Goal: Transaction & Acquisition: Obtain resource

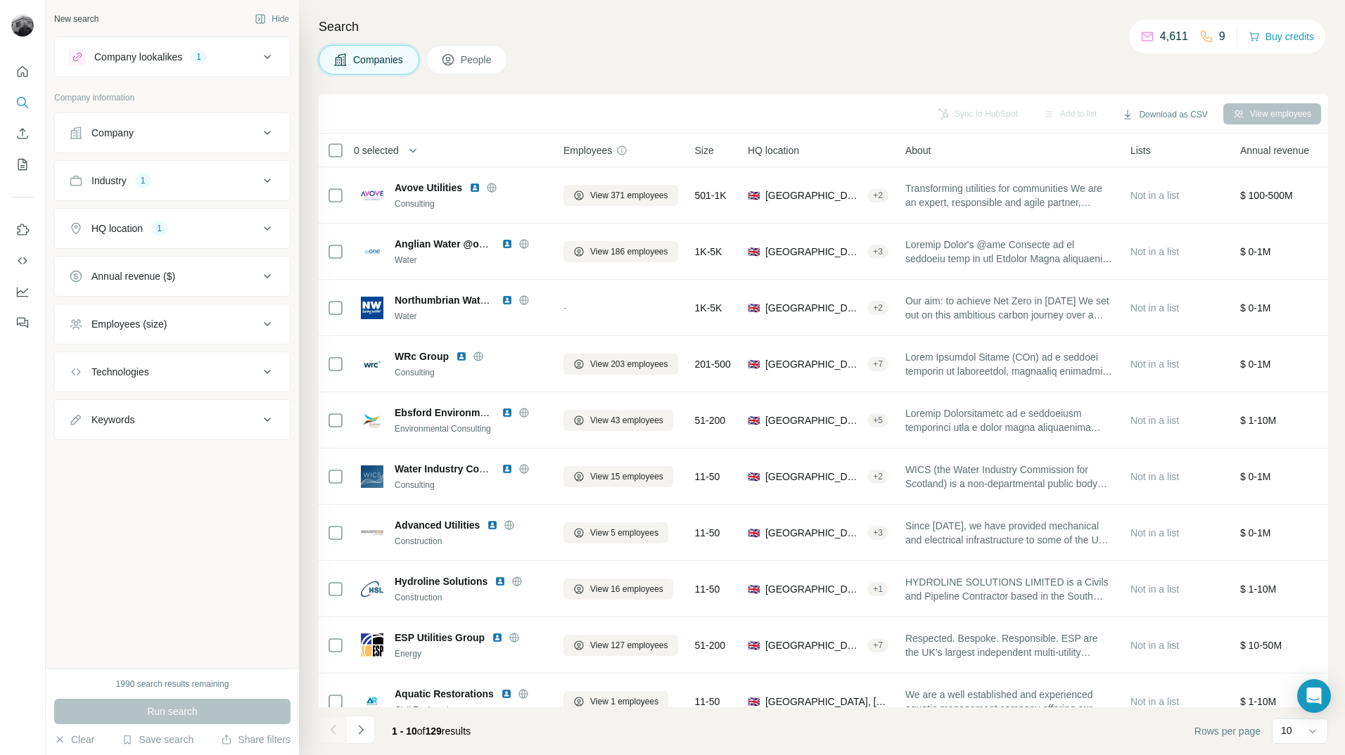
click at [265, 62] on icon at bounding box center [267, 57] width 17 height 17
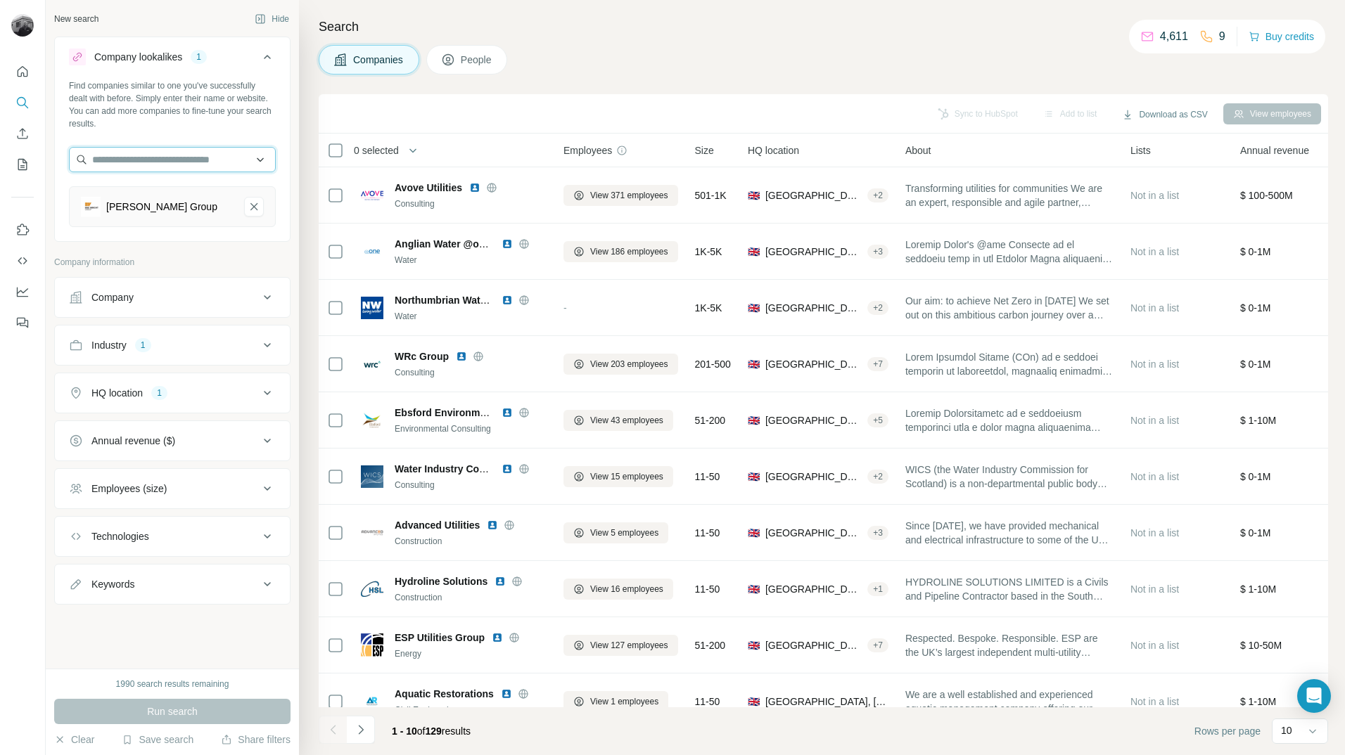
click at [162, 163] on input "text" at bounding box center [172, 159] width 207 height 25
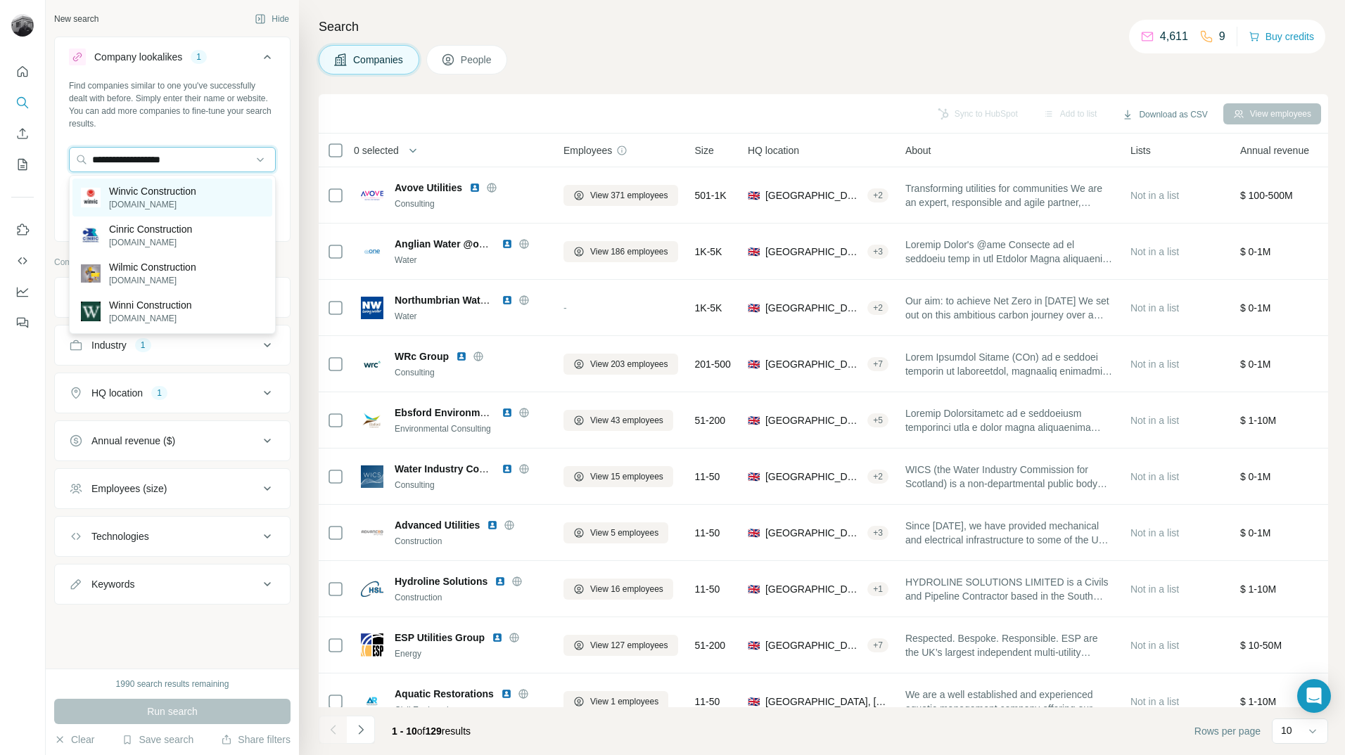
type input "**********"
click at [154, 196] on p "Winvic Construction" at bounding box center [152, 191] width 87 height 14
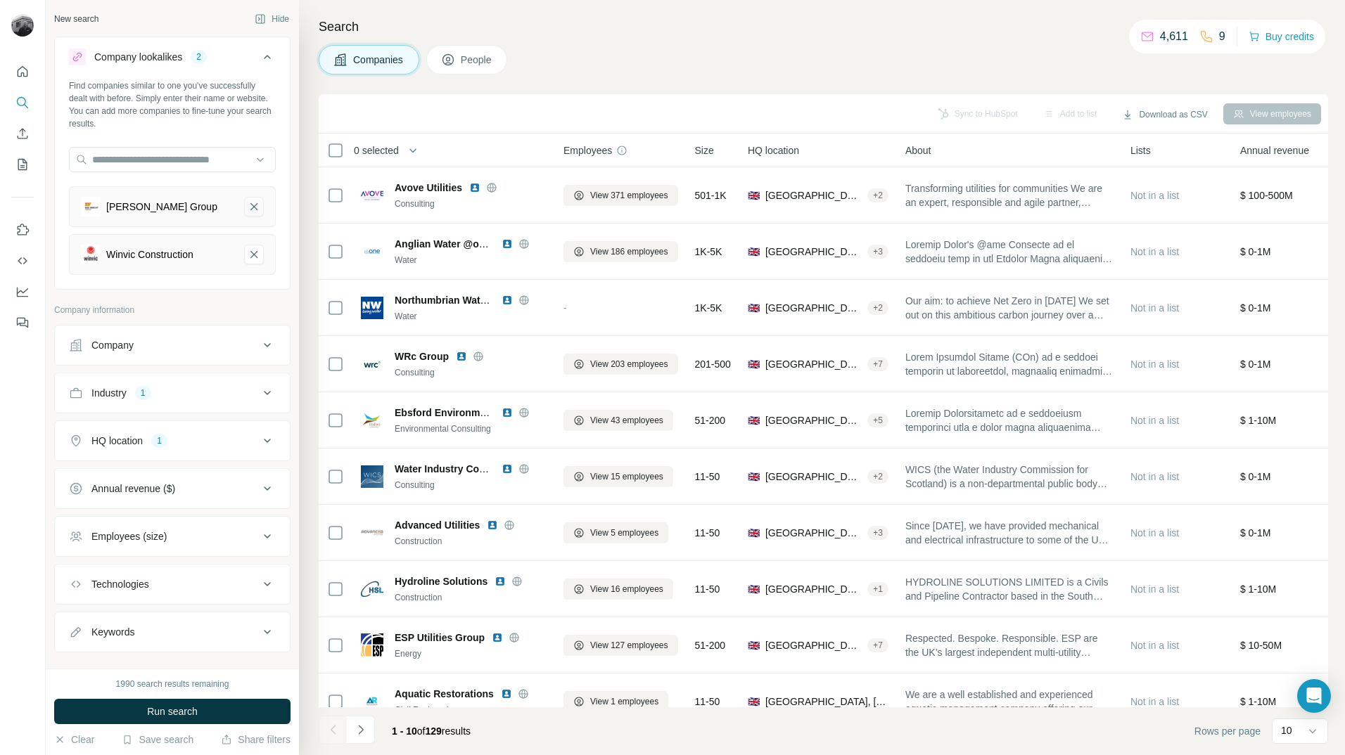
click at [250, 208] on icon "Eric Wright Group-remove-button" at bounding box center [253, 206] width 7 height 7
click at [186, 720] on button "Run search" at bounding box center [172, 711] width 236 height 25
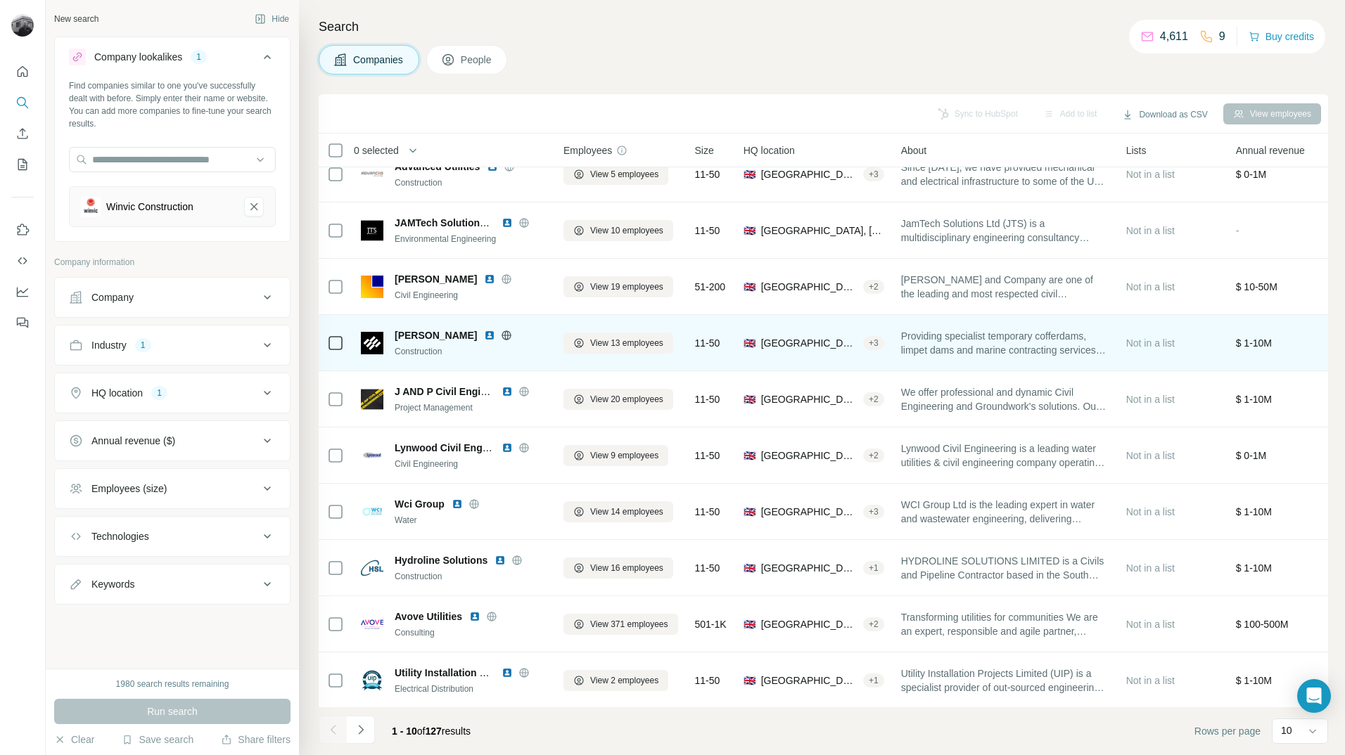
scroll to position [30, 0]
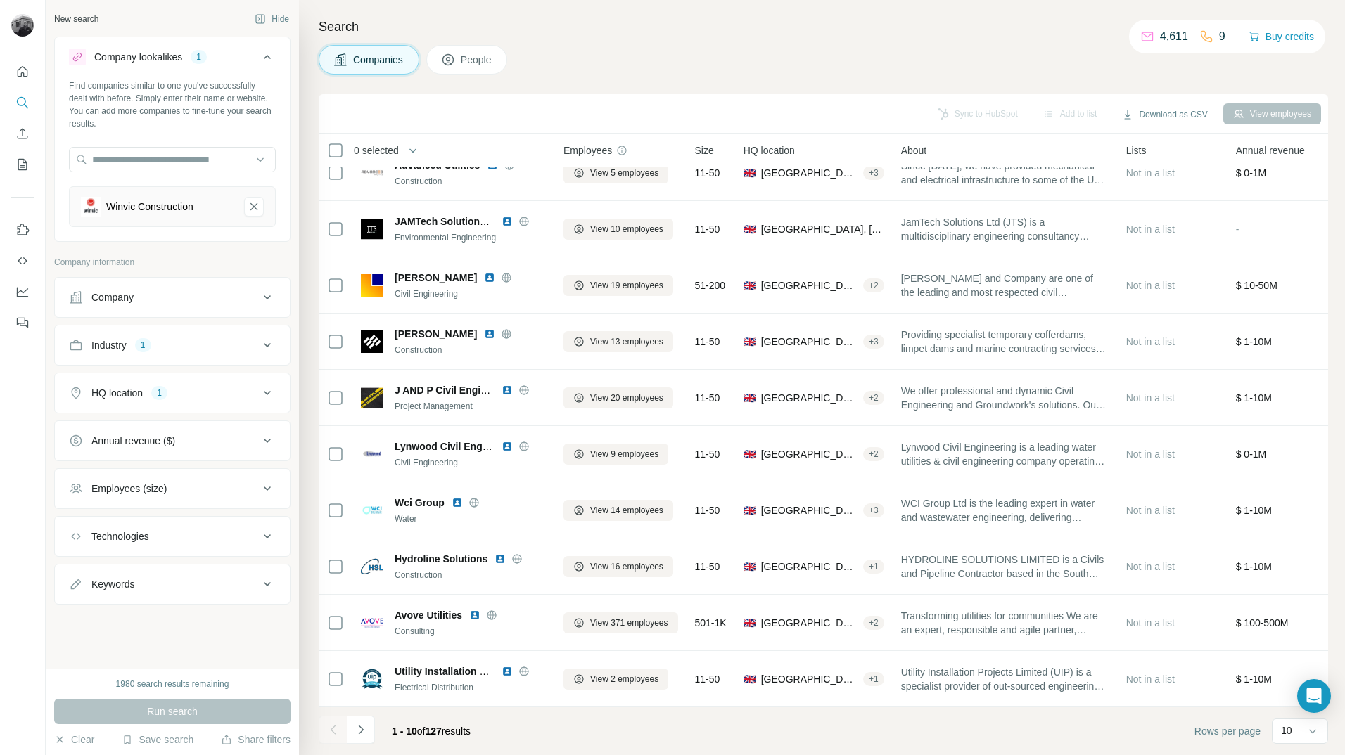
click at [478, 66] on span "People" at bounding box center [477, 60] width 32 height 14
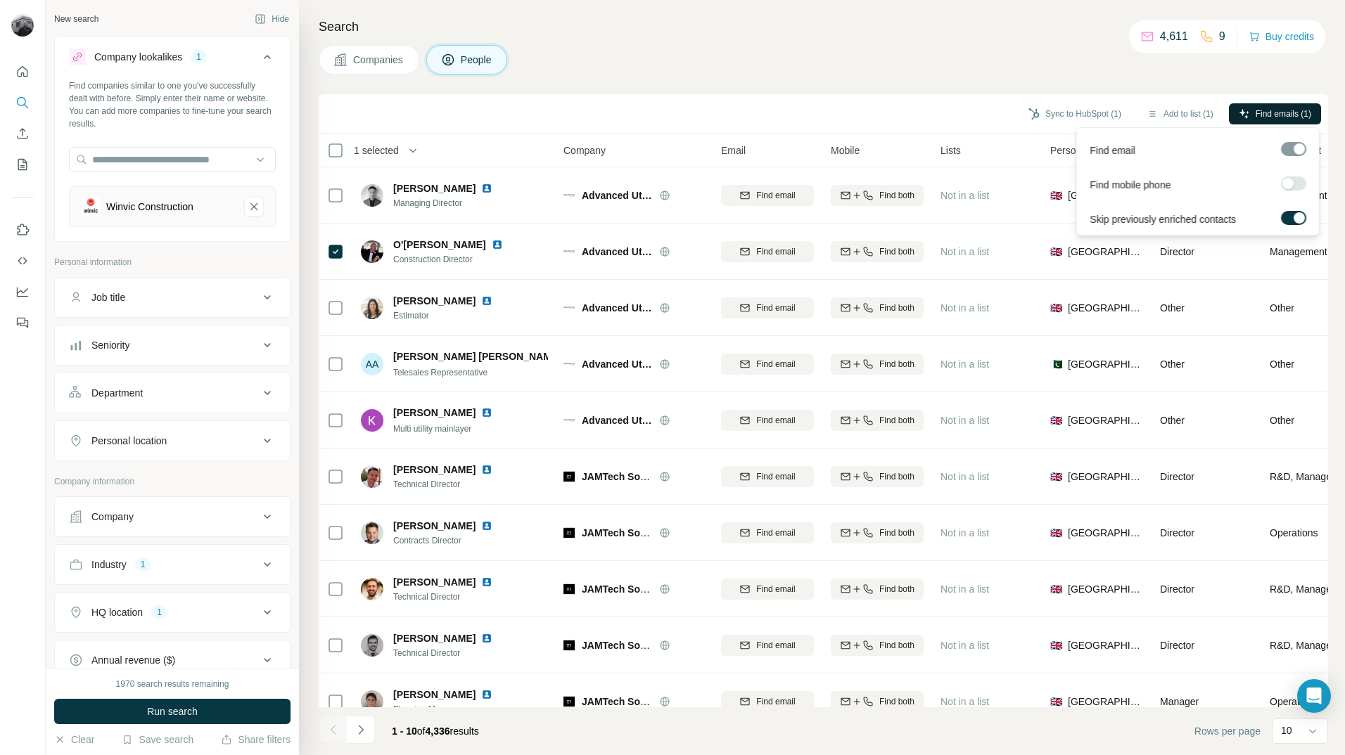
click at [1284, 113] on span "Find emails (1)" at bounding box center [1284, 114] width 56 height 13
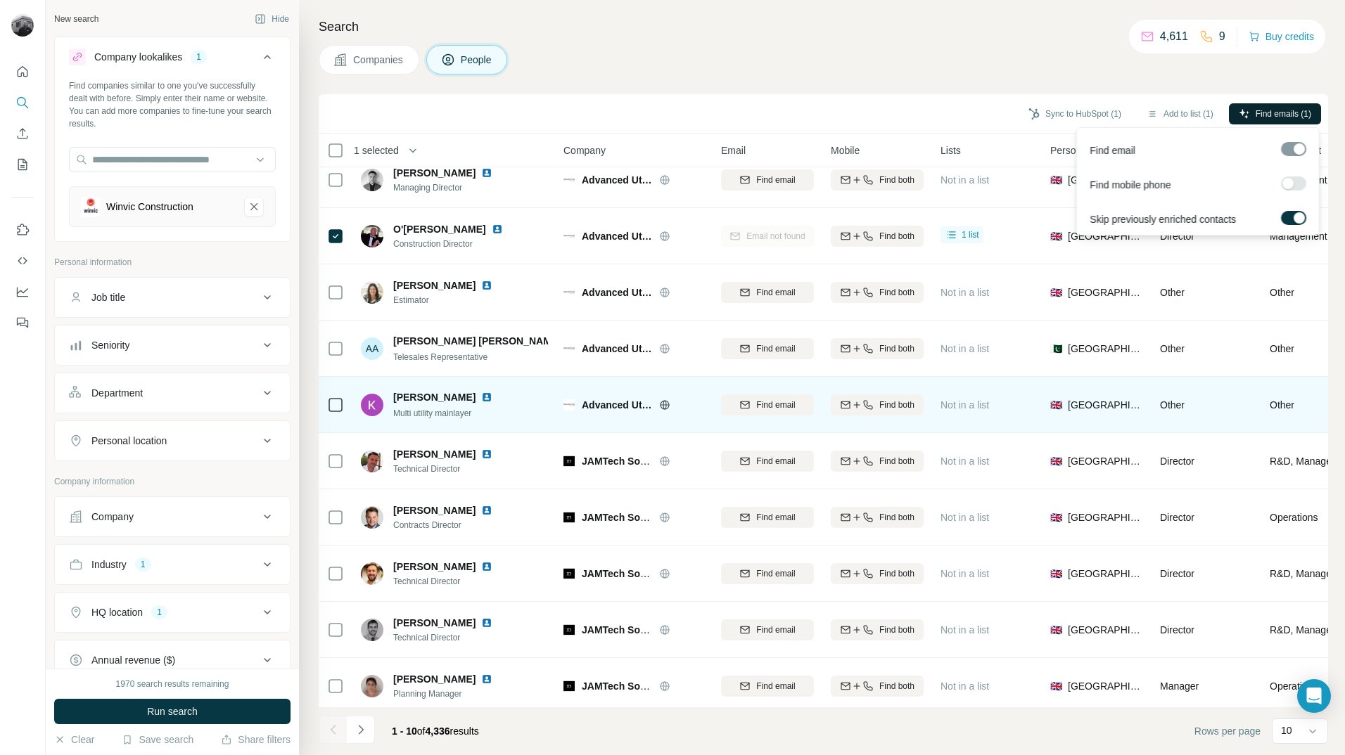
scroll to position [30, 0]
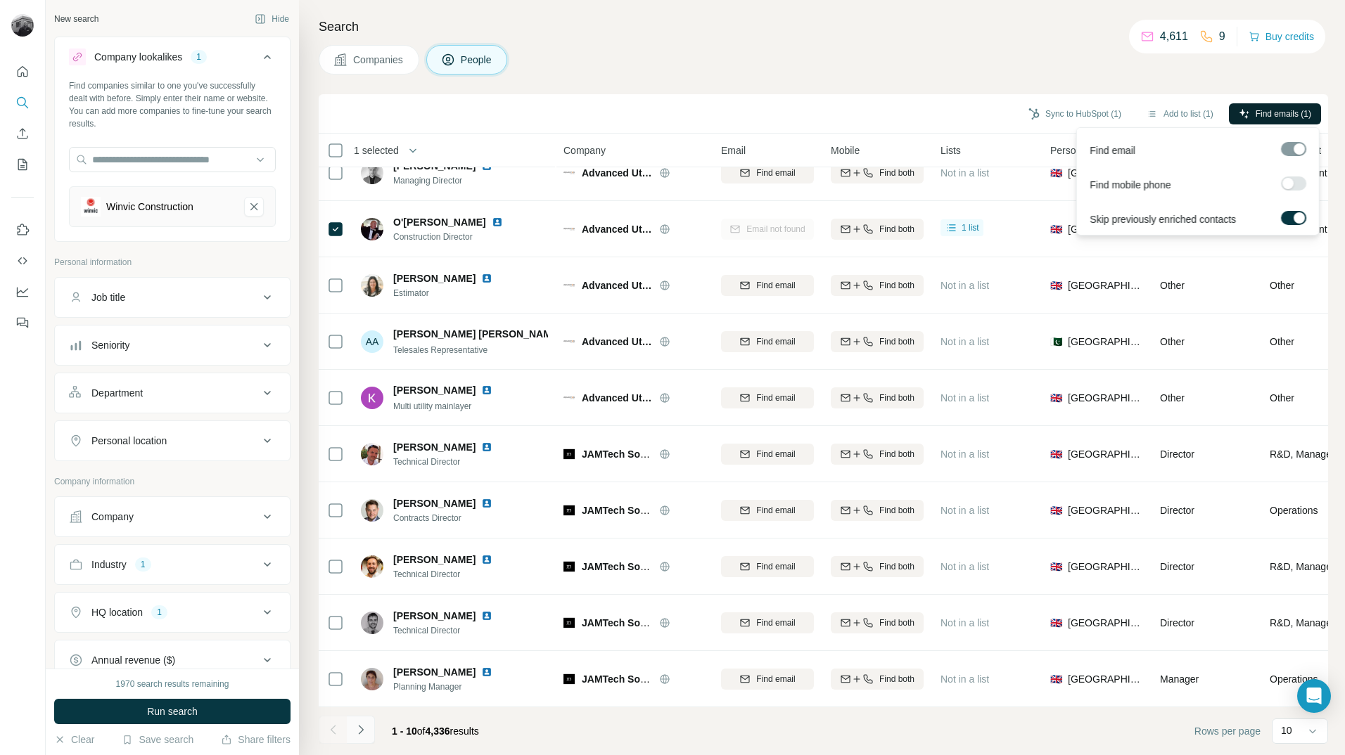
click at [368, 732] on button "Navigate to next page" at bounding box center [361, 730] width 28 height 28
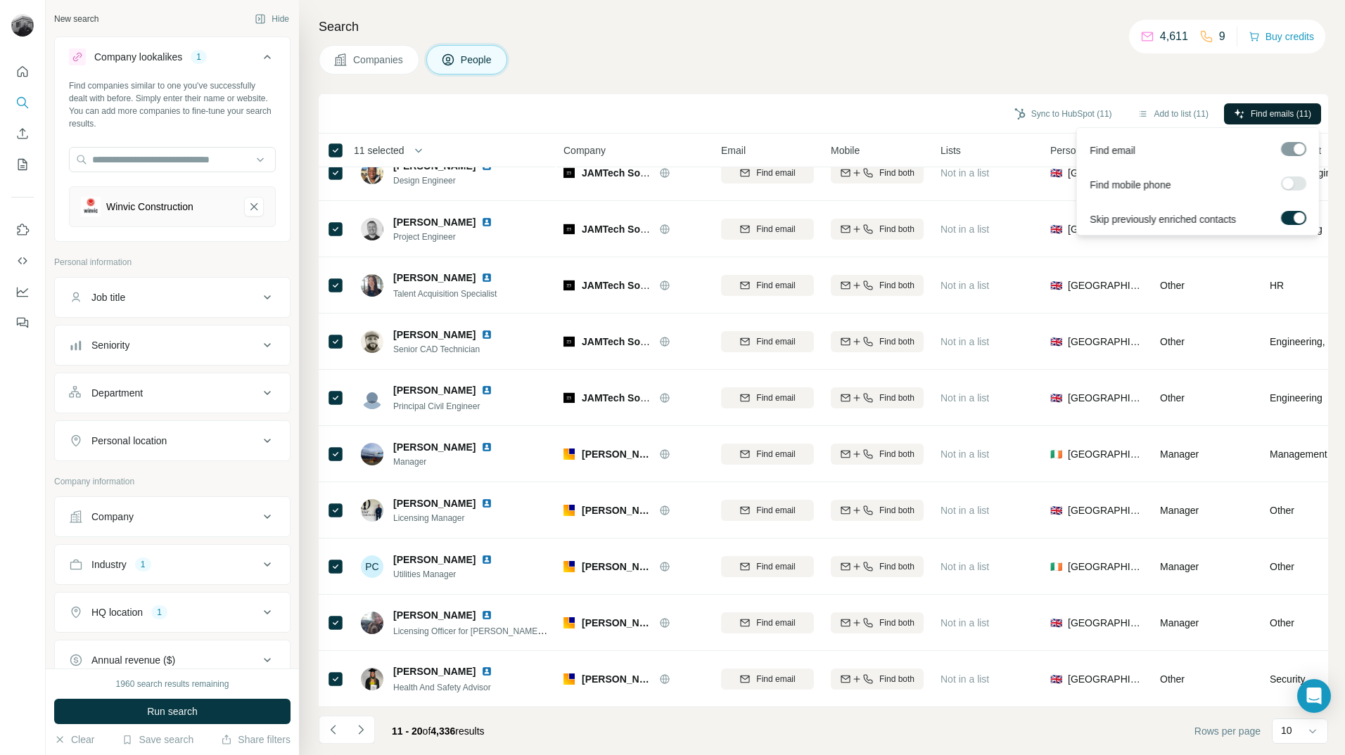
click at [1287, 108] on span "Find emails (11)" at bounding box center [1281, 114] width 60 height 13
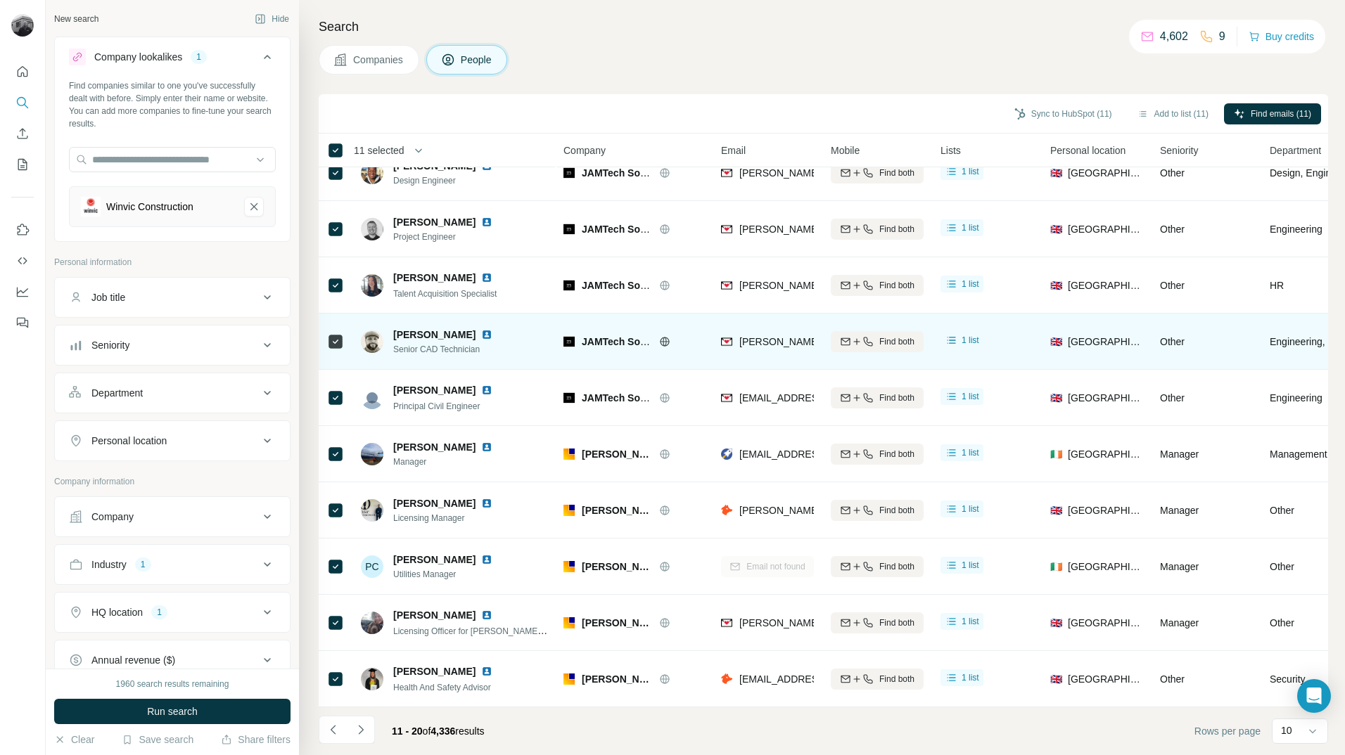
scroll to position [0, 0]
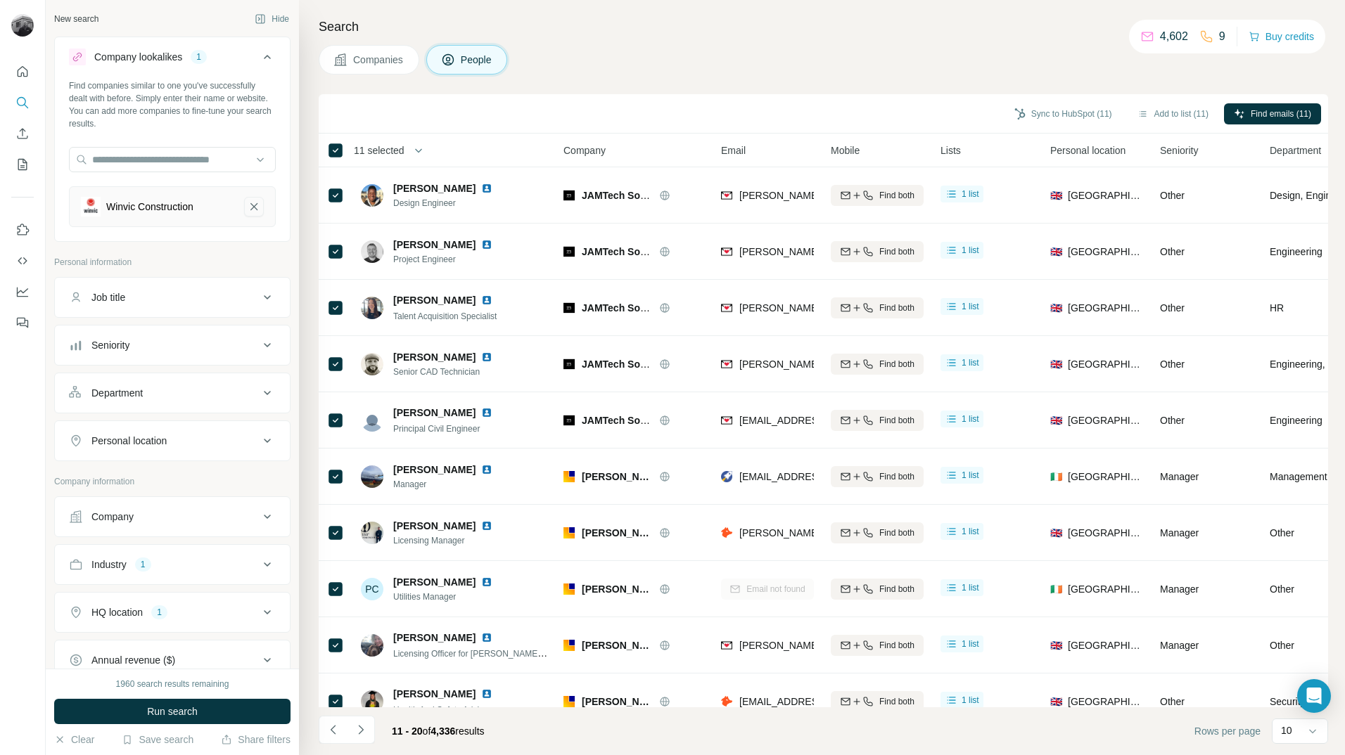
click at [248, 211] on icon "Winvic Construction-remove-button" at bounding box center [254, 207] width 13 height 14
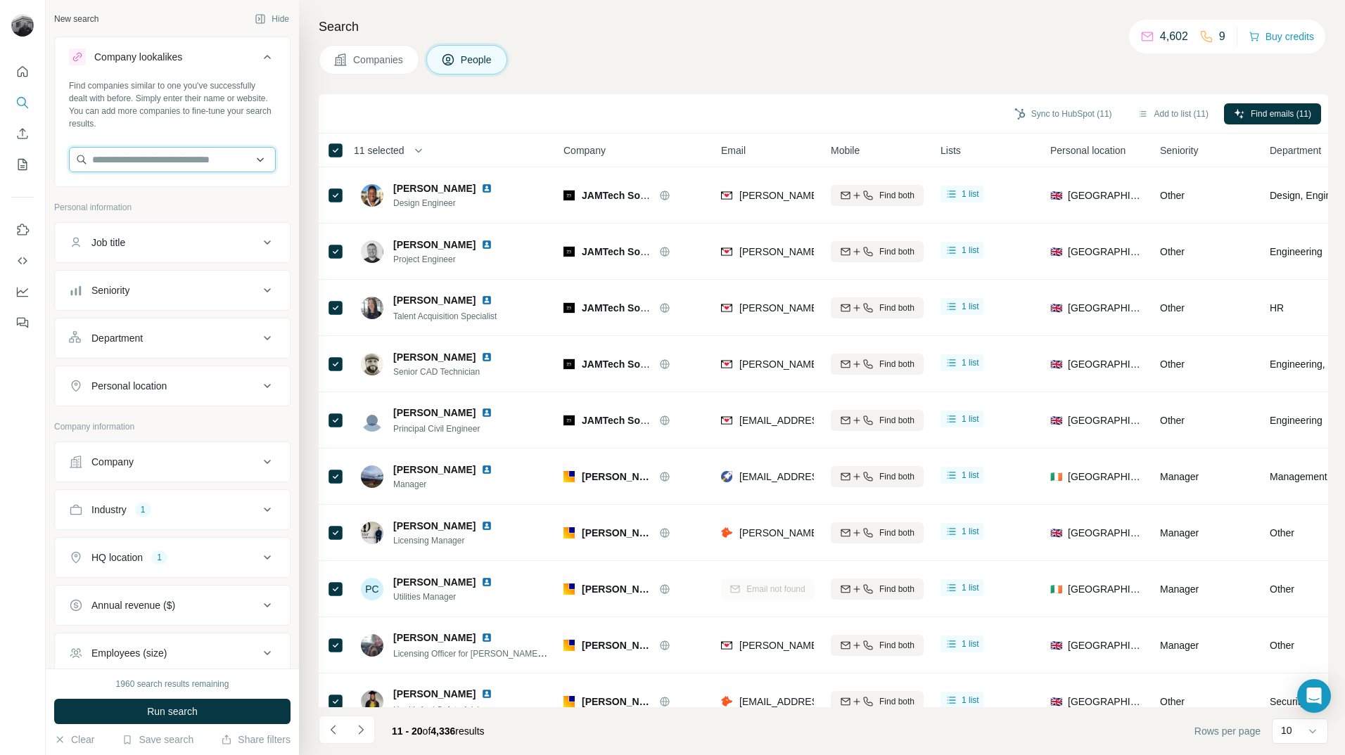
click at [197, 160] on input "text" at bounding box center [172, 159] width 207 height 25
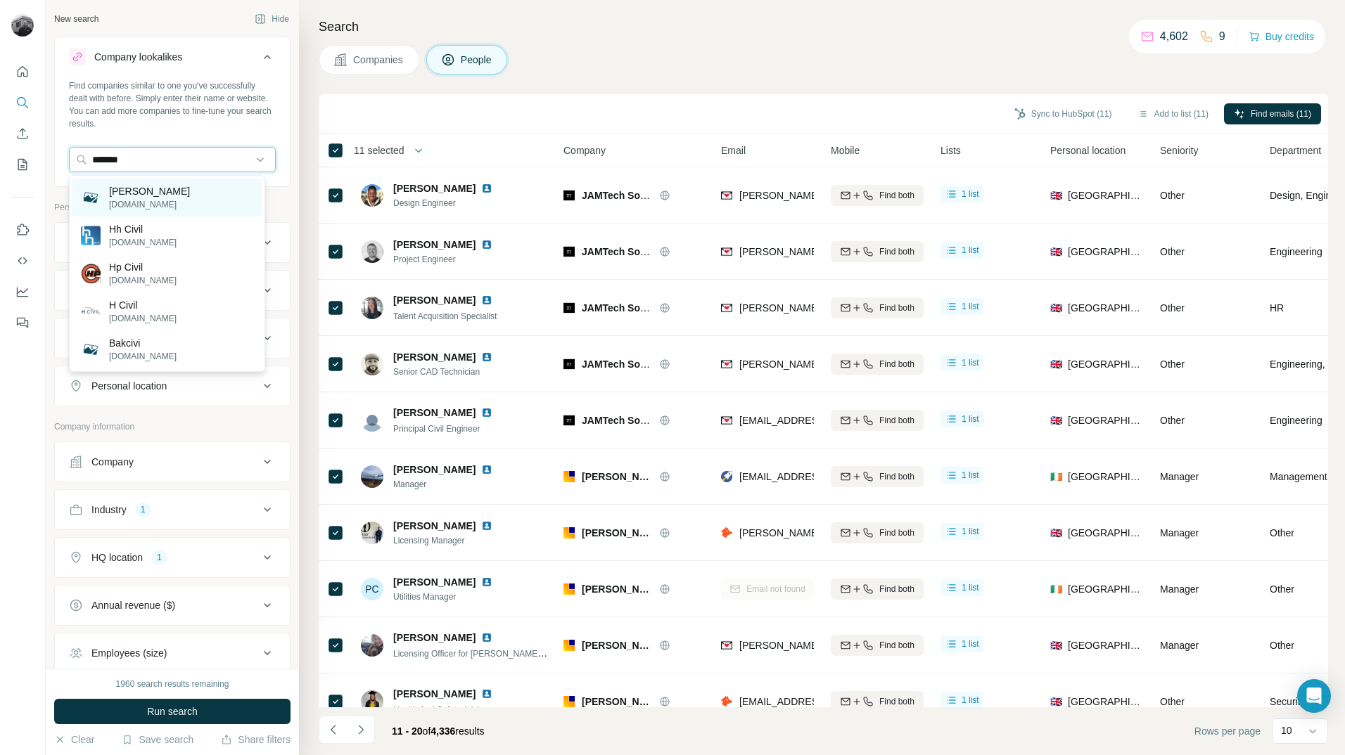
type input "*******"
click at [141, 191] on p "[PERSON_NAME]" at bounding box center [149, 191] width 81 height 14
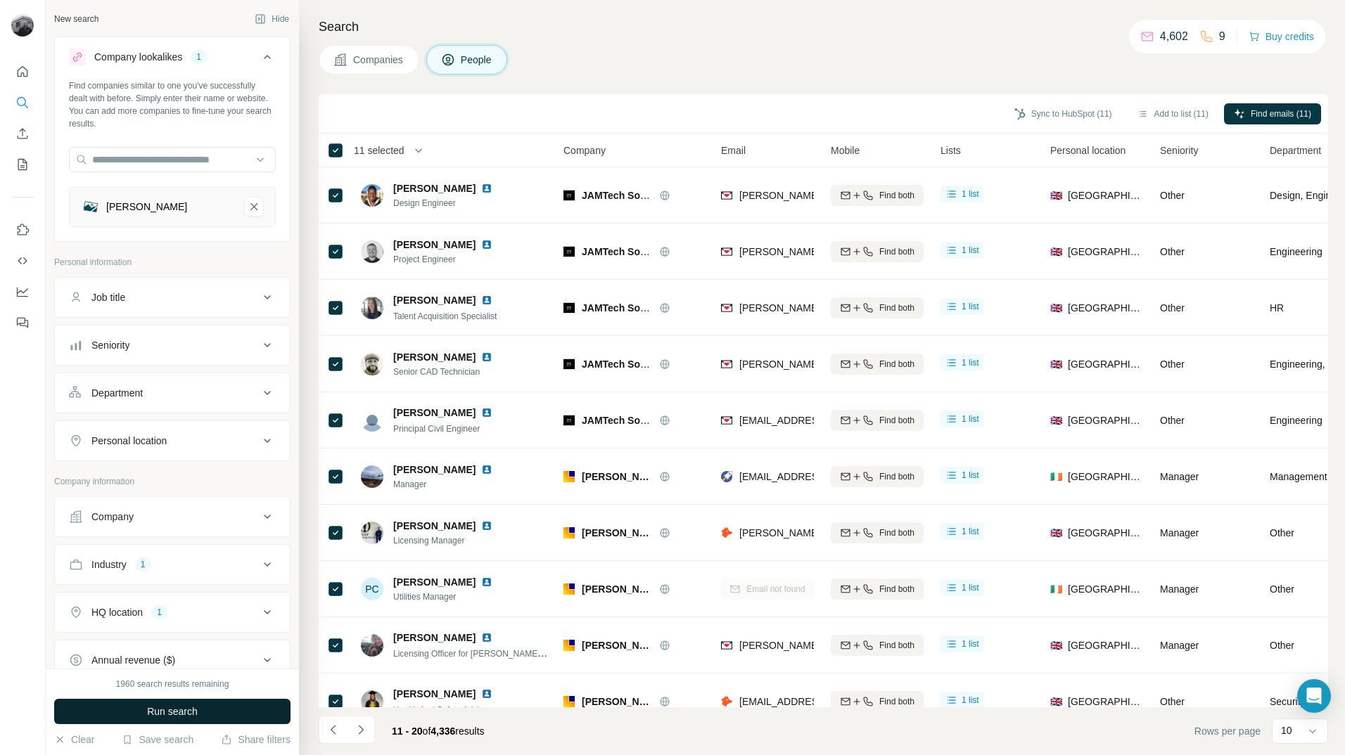
click at [231, 710] on button "Run search" at bounding box center [172, 711] width 236 height 25
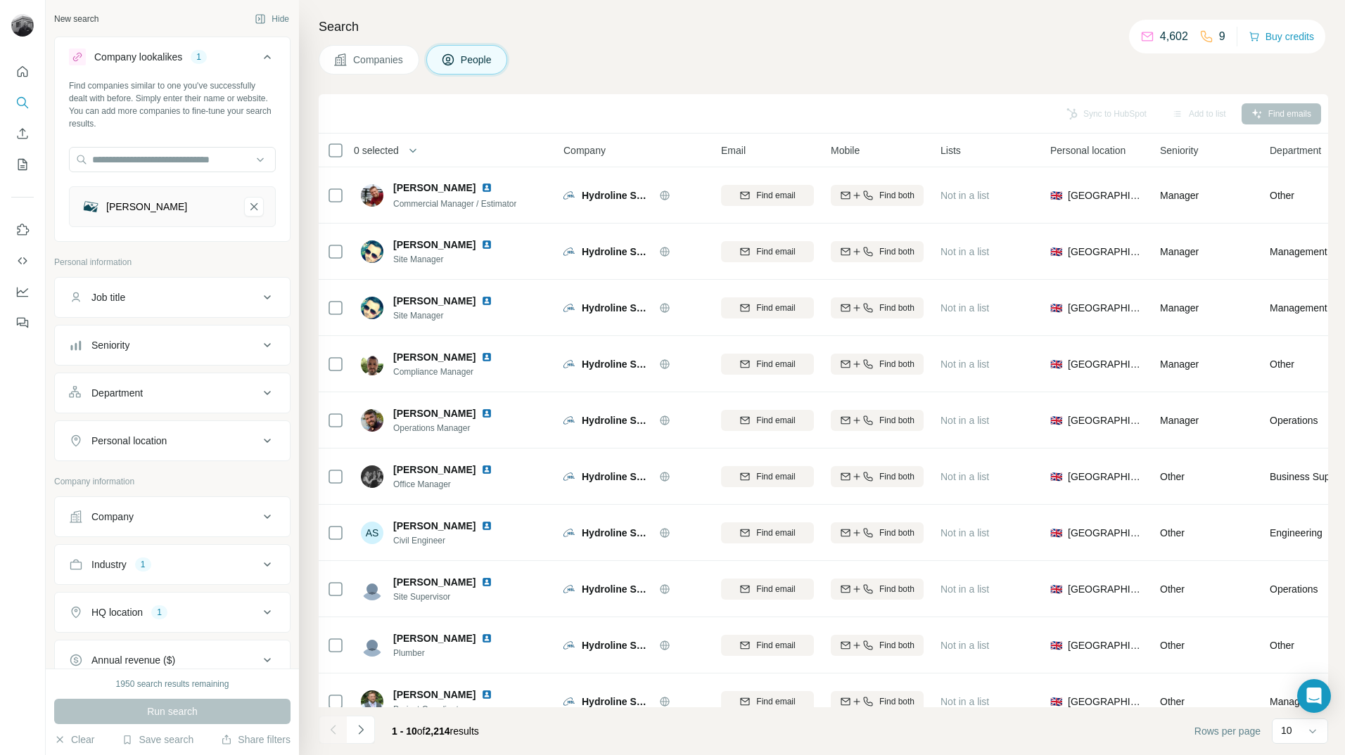
click at [376, 62] on span "Companies" at bounding box center [378, 60] width 51 height 14
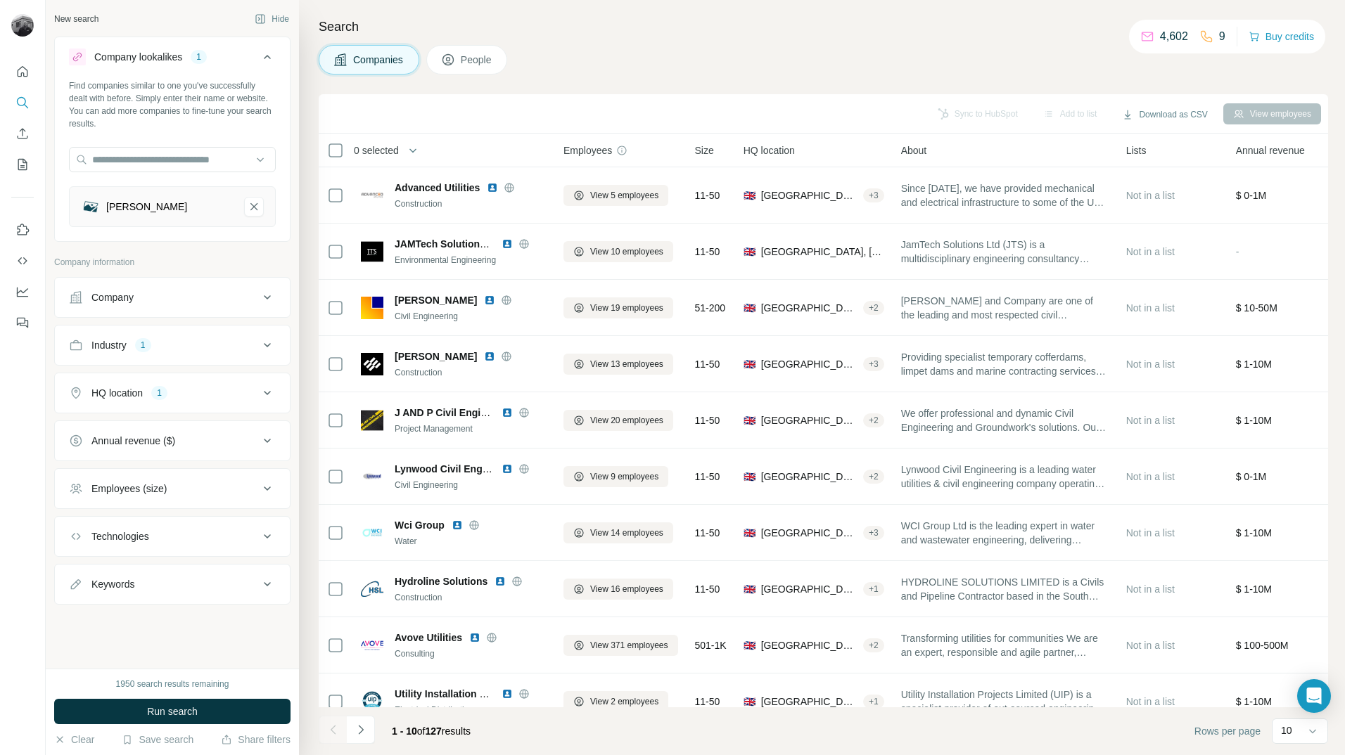
click at [235, 301] on div "Company" at bounding box center [164, 298] width 190 height 14
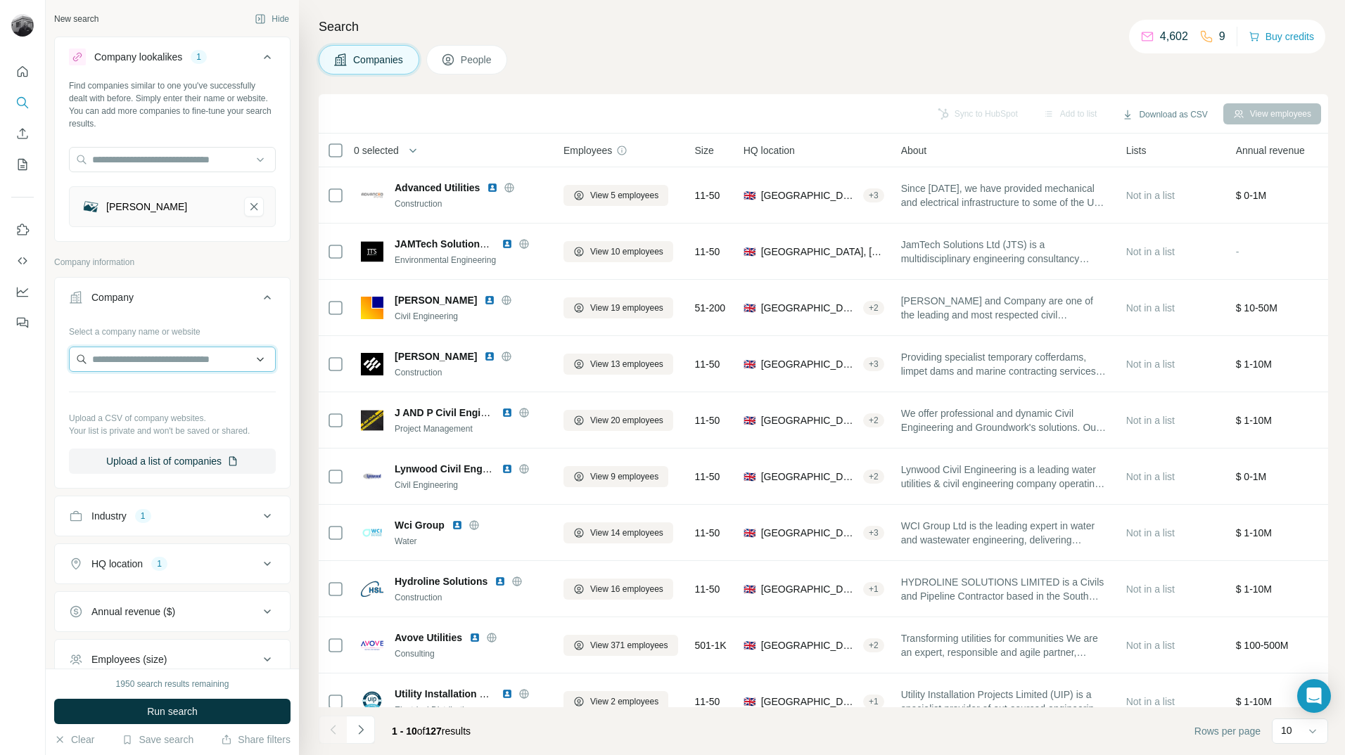
click at [189, 359] on input "text" at bounding box center [172, 359] width 207 height 25
click at [250, 205] on icon "HA Civils-remove-button" at bounding box center [253, 206] width 7 height 7
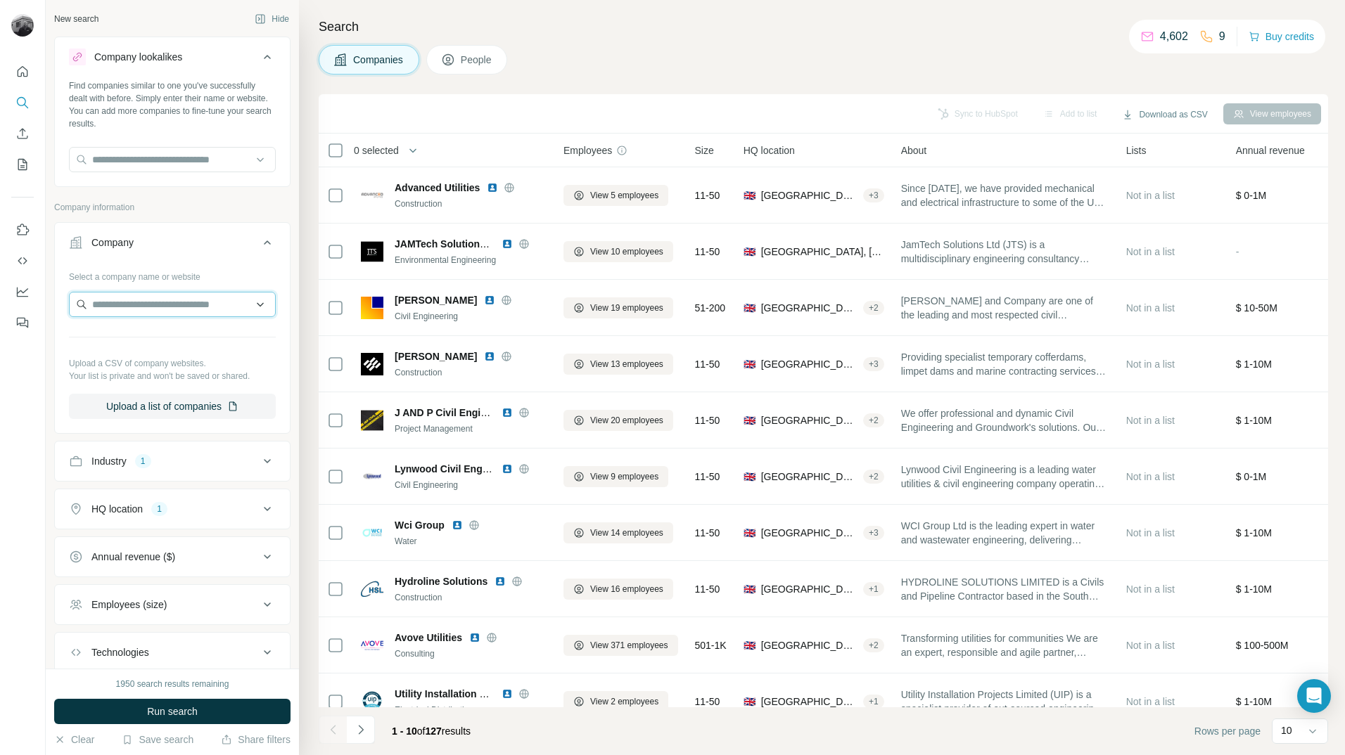
click at [157, 302] on input "text" at bounding box center [172, 304] width 207 height 25
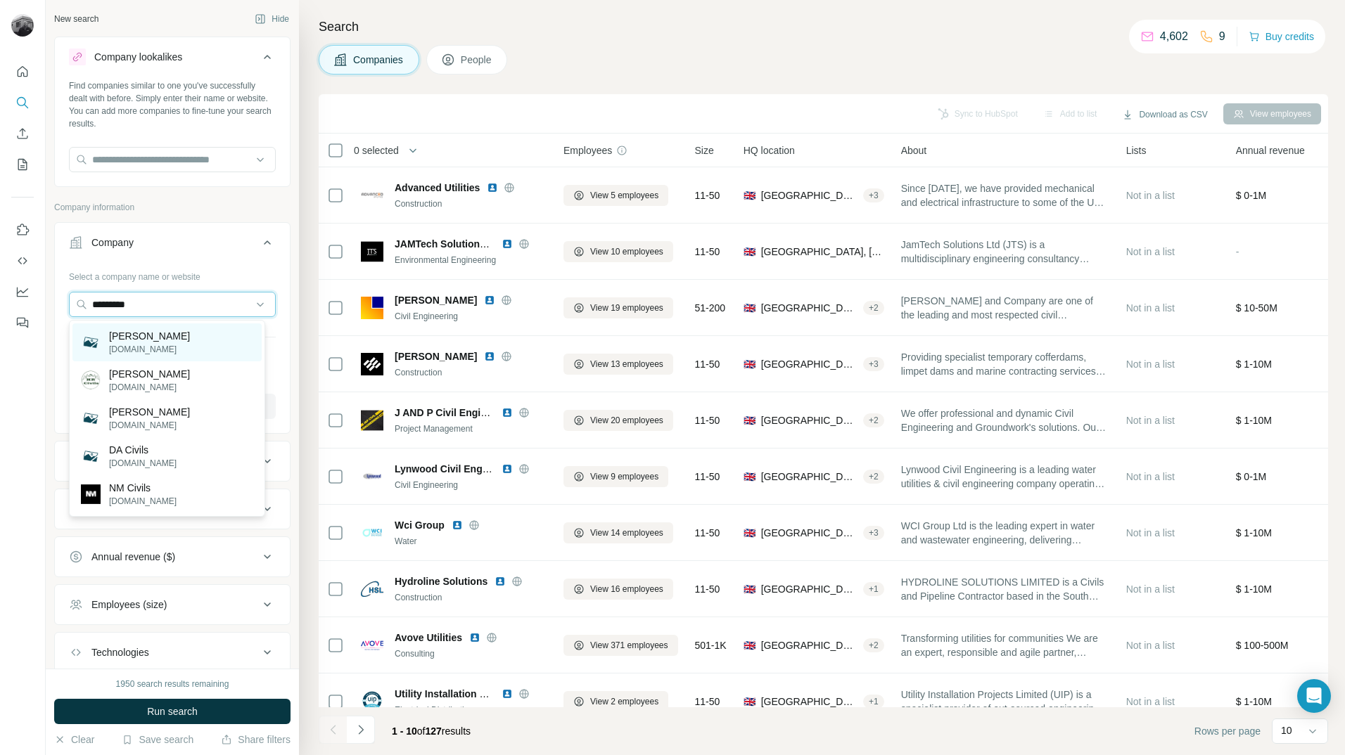
type input "*********"
click at [167, 335] on div "[PERSON_NAME] [DOMAIN_NAME]" at bounding box center [166, 343] width 189 height 38
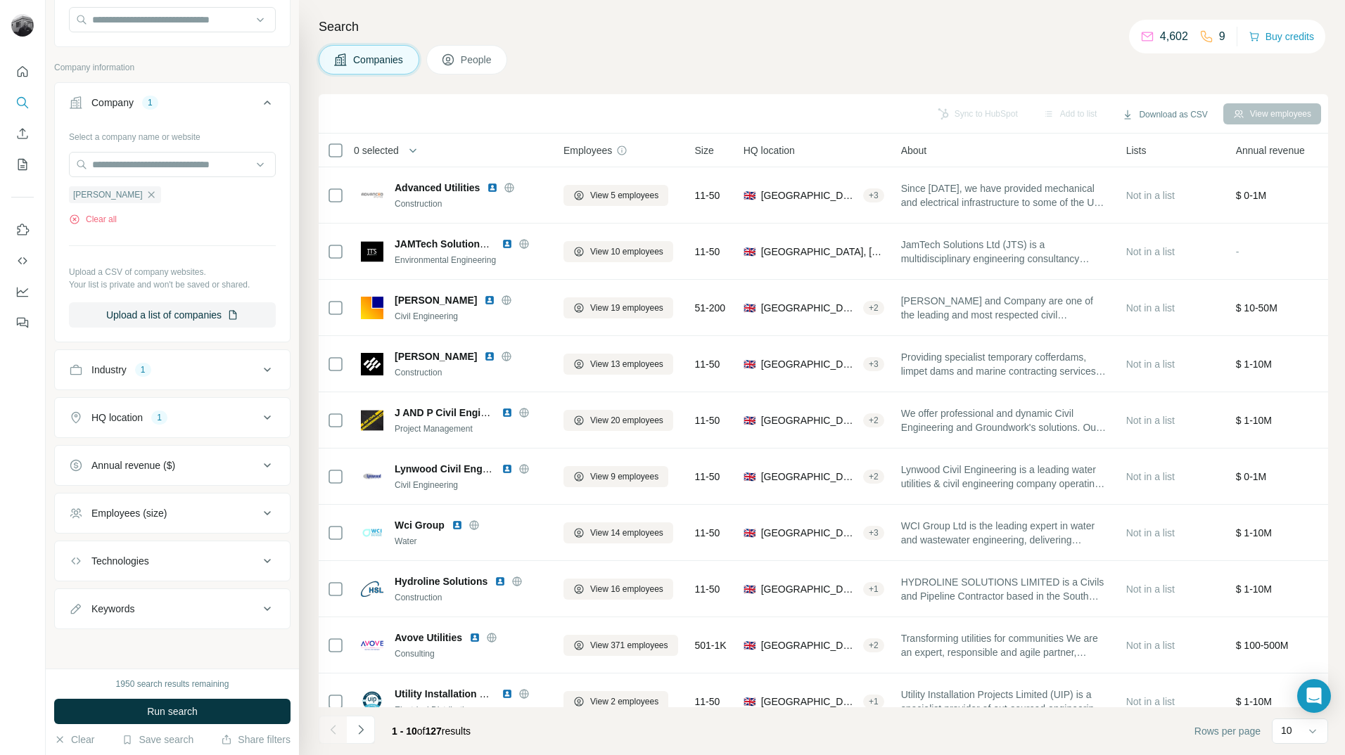
scroll to position [141, 0]
click at [241, 368] on div "Industry 1" at bounding box center [164, 370] width 190 height 14
click at [106, 438] on icon "button" at bounding box center [104, 436] width 6 height 6
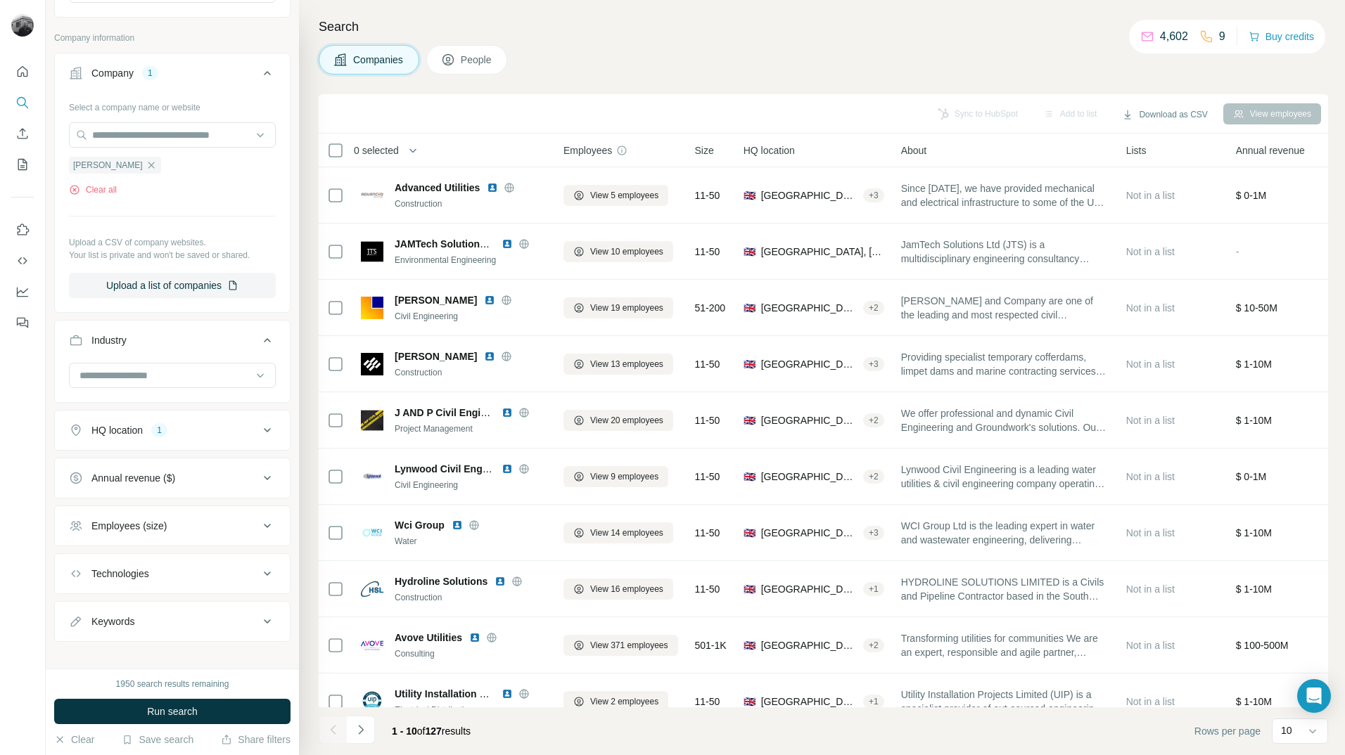
scroll to position [183, 0]
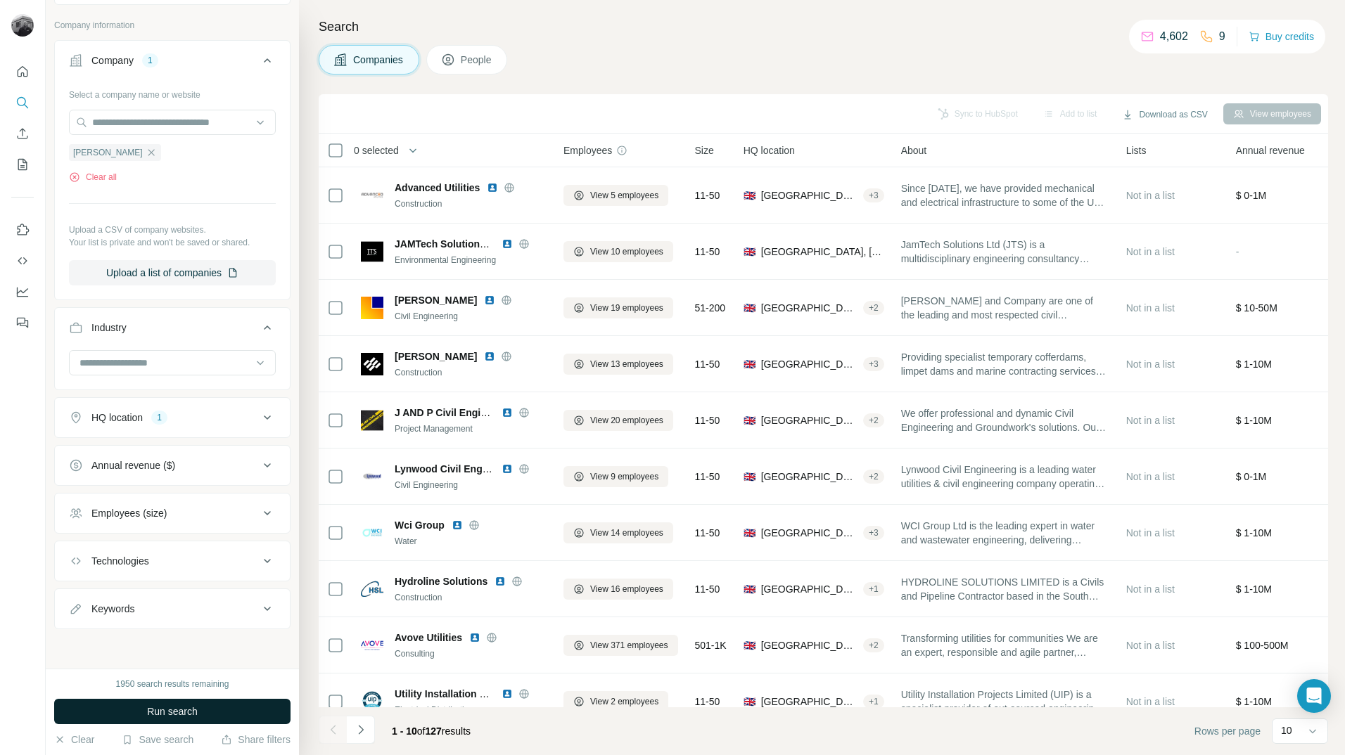
click at [184, 711] on span "Run search" at bounding box center [172, 712] width 51 height 14
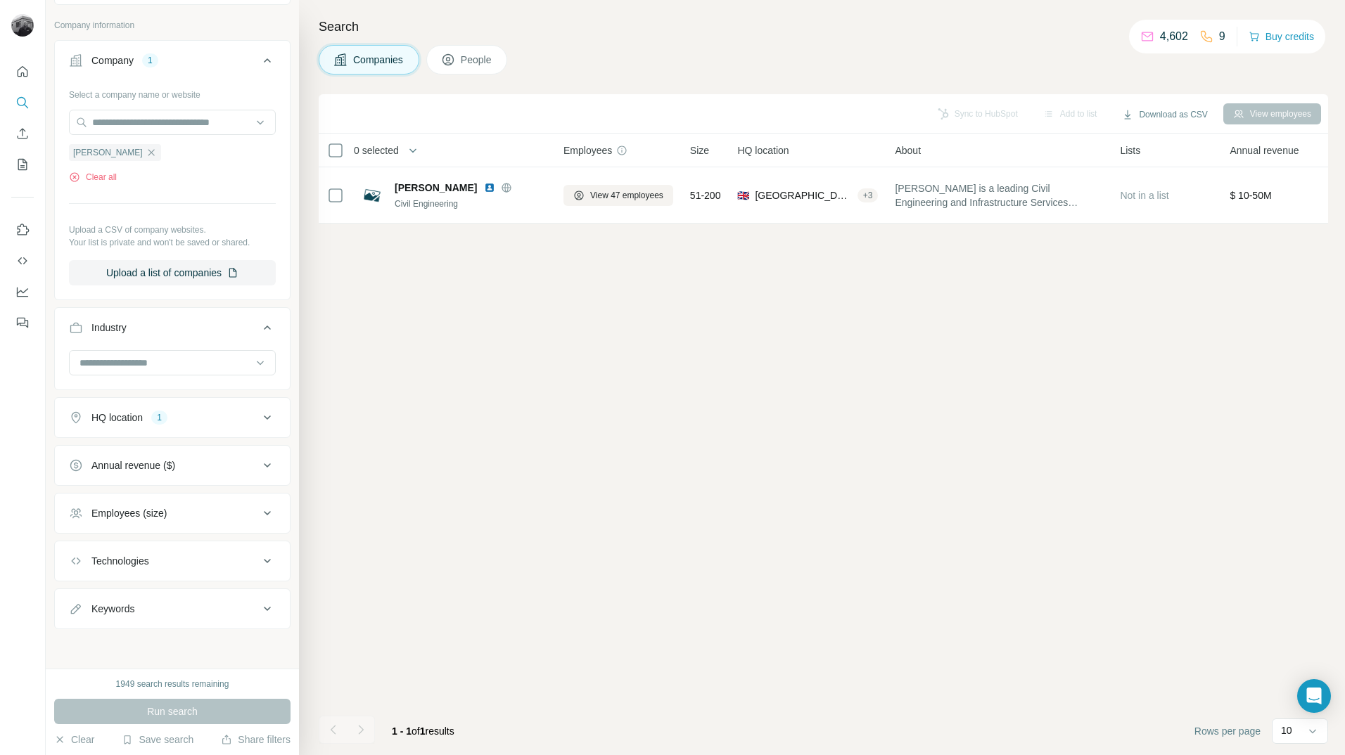
click at [476, 66] on span "People" at bounding box center [477, 60] width 32 height 14
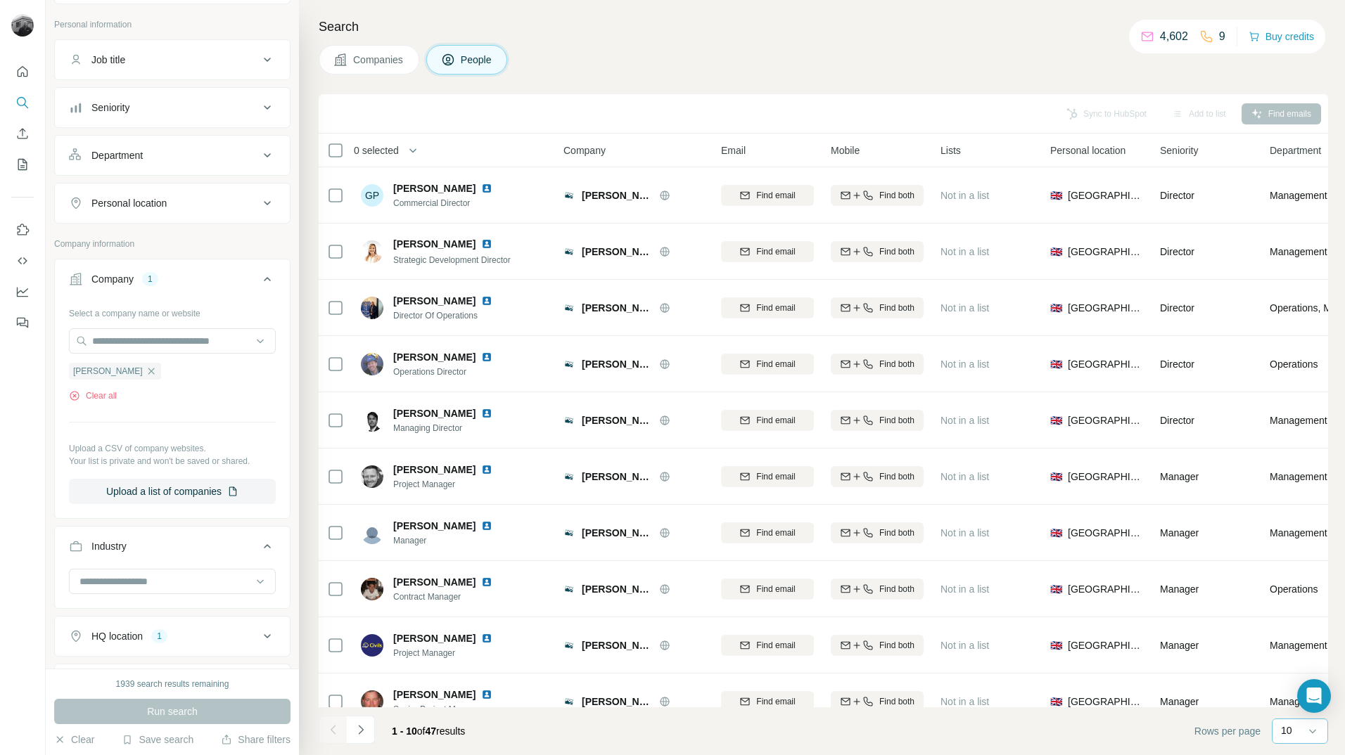
click at [1299, 736] on div "10" at bounding box center [1298, 731] width 35 height 14
click at [1297, 625] on div "60" at bounding box center [1300, 624] width 32 height 14
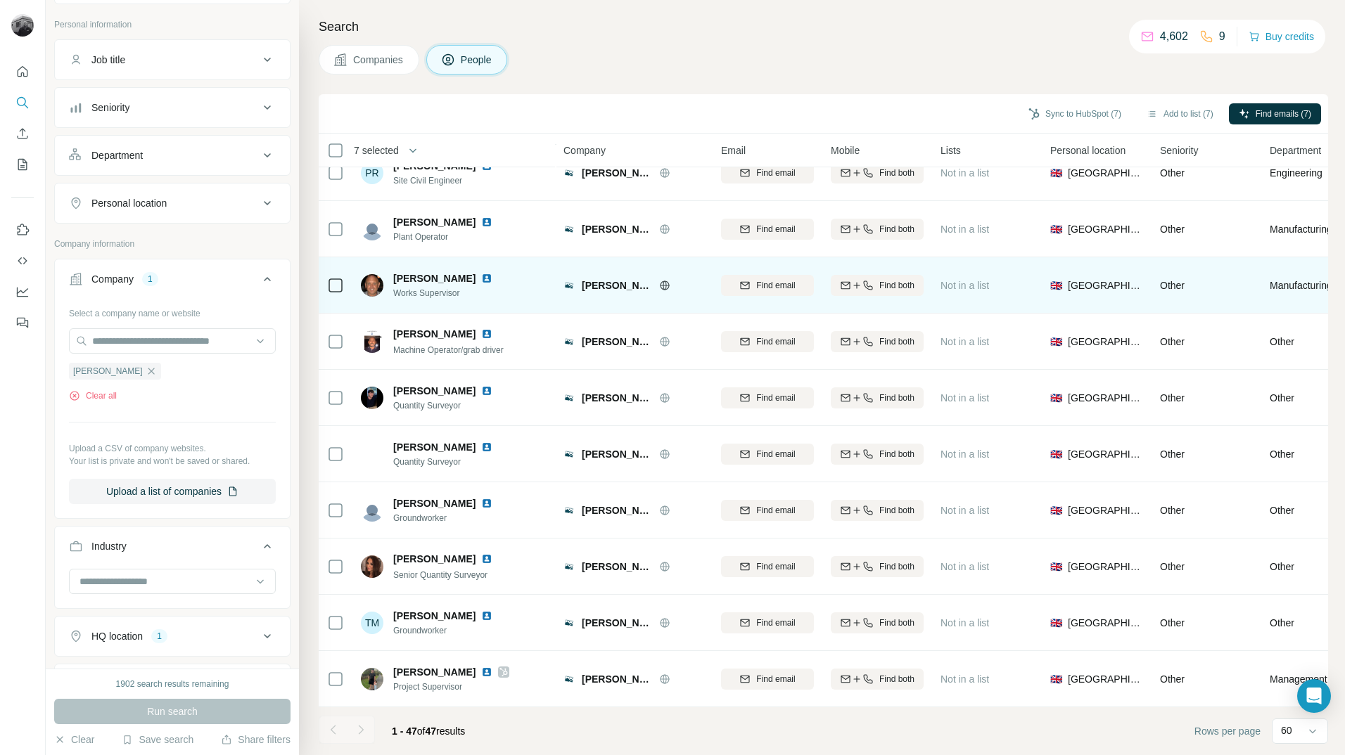
scroll to position [2112, 0]
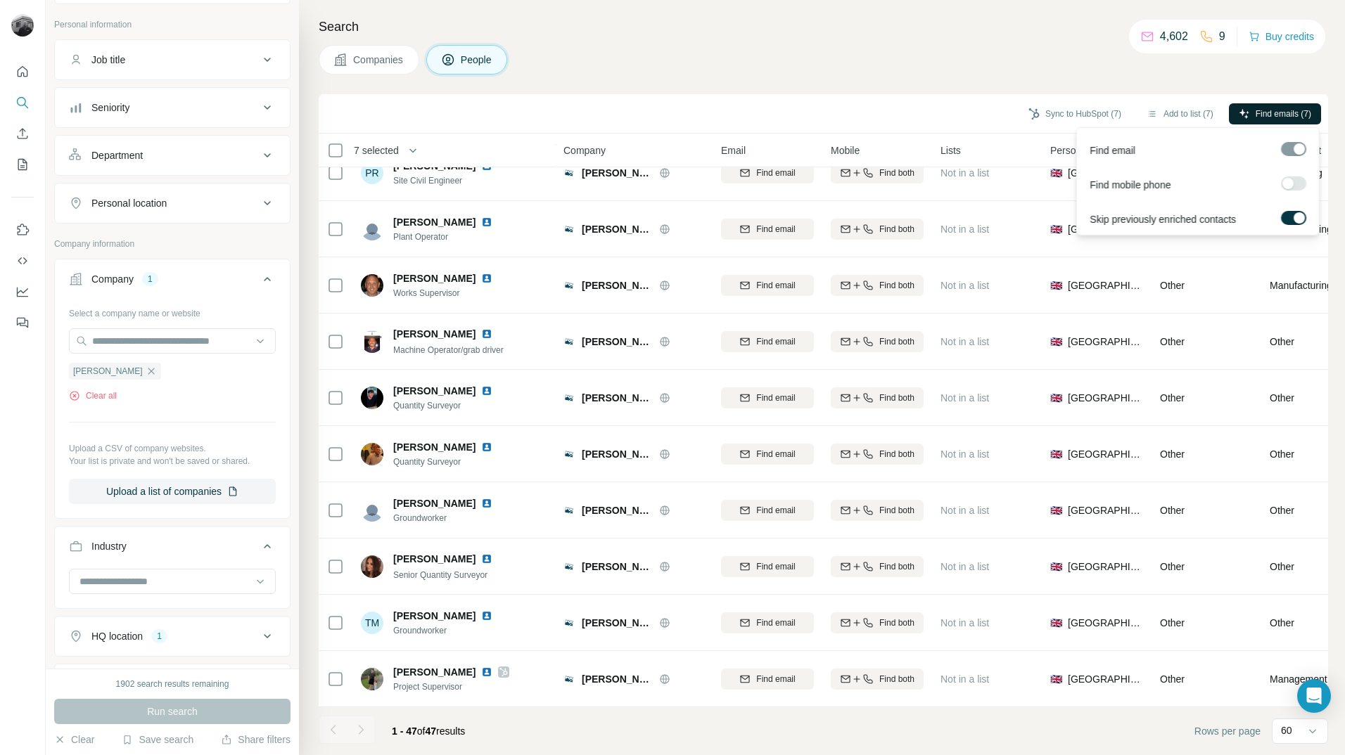
click at [1277, 115] on span "Find emails (7)" at bounding box center [1284, 114] width 56 height 13
click at [1273, 106] on button "Find emails (7)" at bounding box center [1275, 113] width 92 height 21
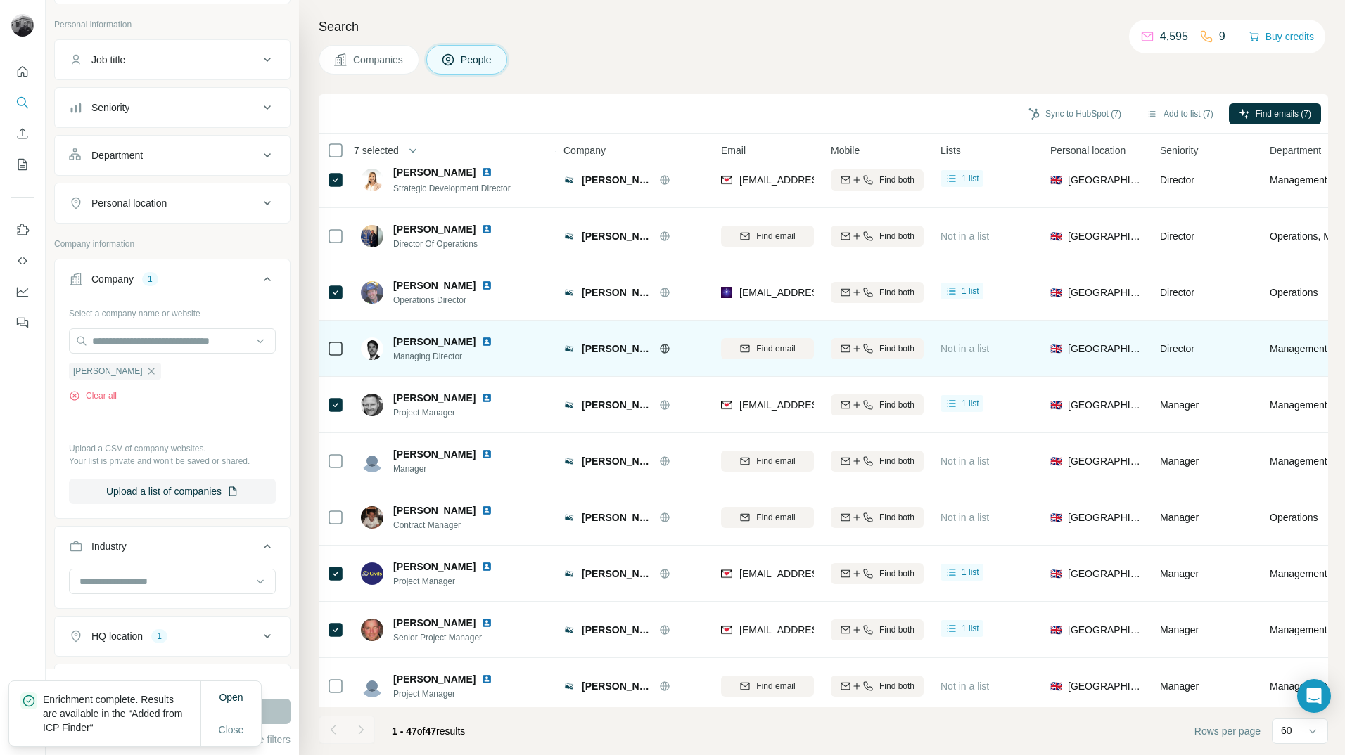
scroll to position [0, 0]
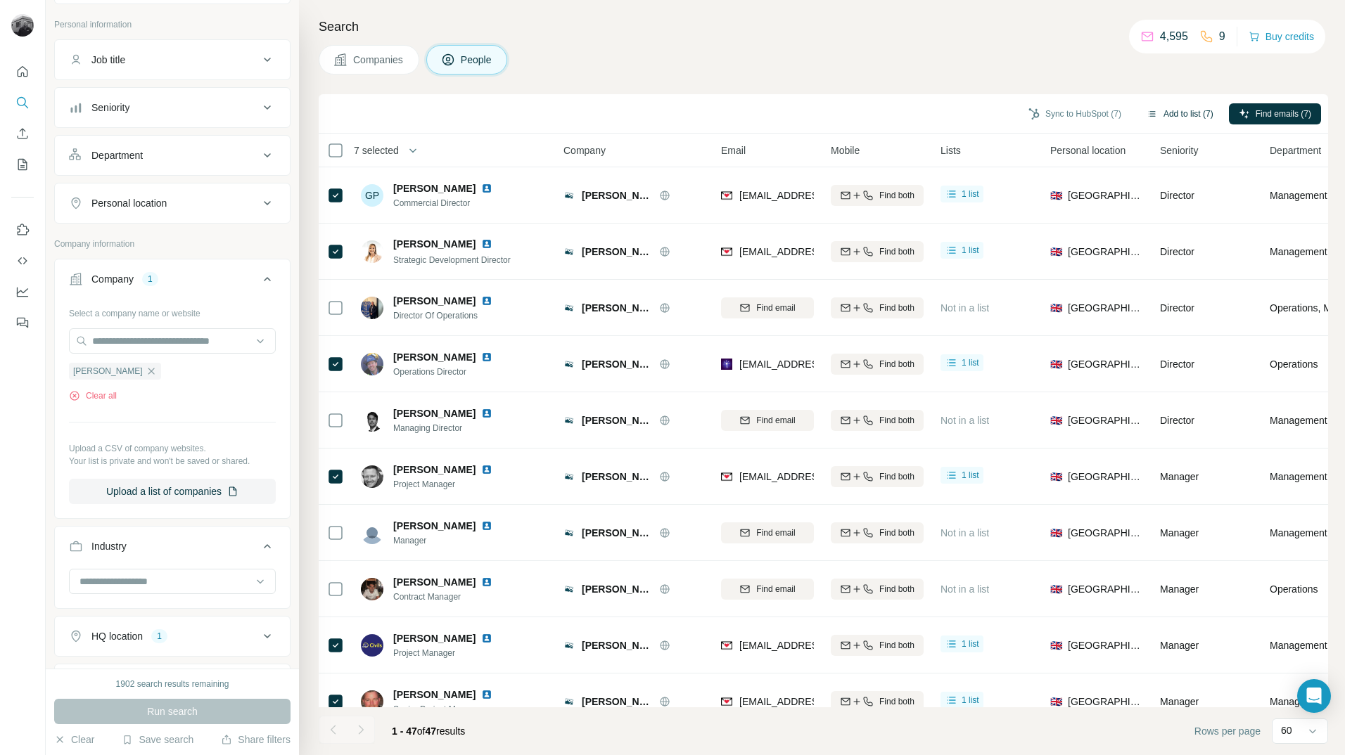
click at [1173, 112] on button "Add to list (7)" at bounding box center [1180, 113] width 87 height 21
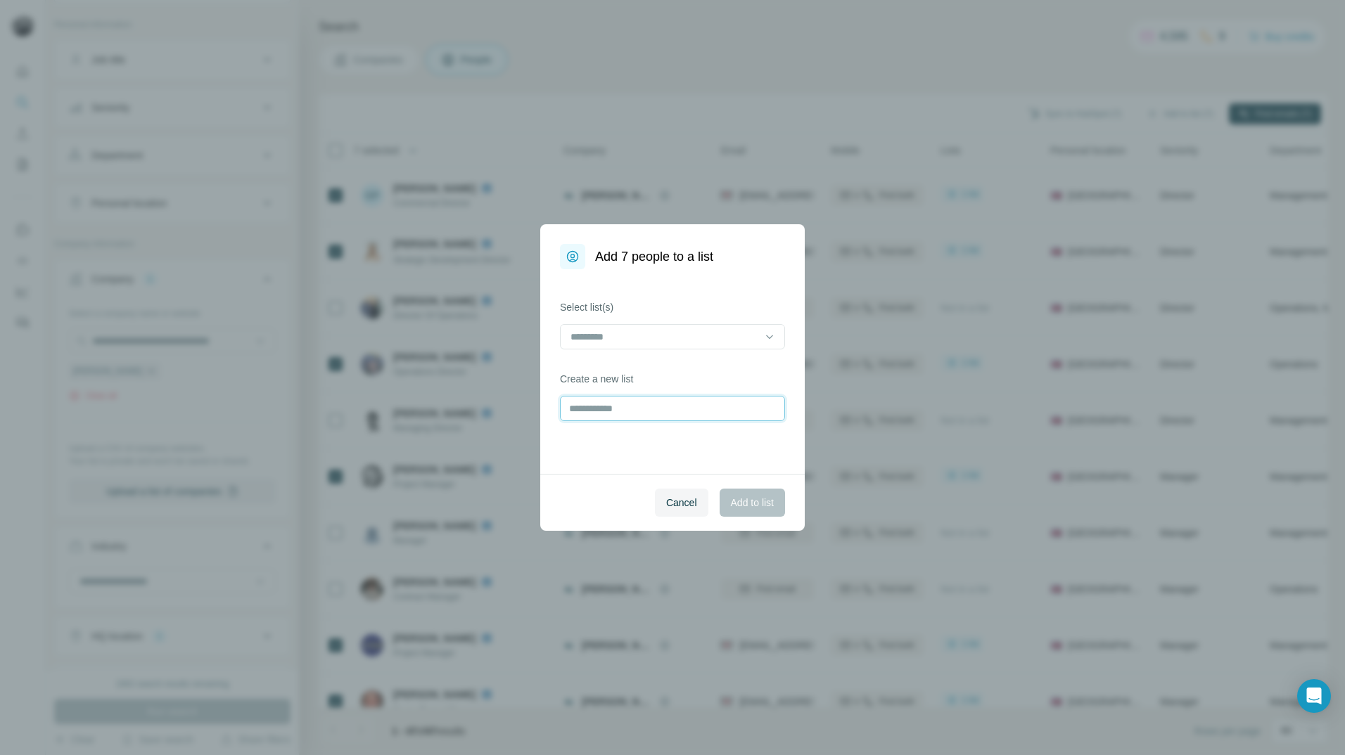
click at [657, 414] on input "text" at bounding box center [672, 408] width 225 height 25
type input "**********"
click at [751, 504] on span "Add to list" at bounding box center [752, 503] width 43 height 14
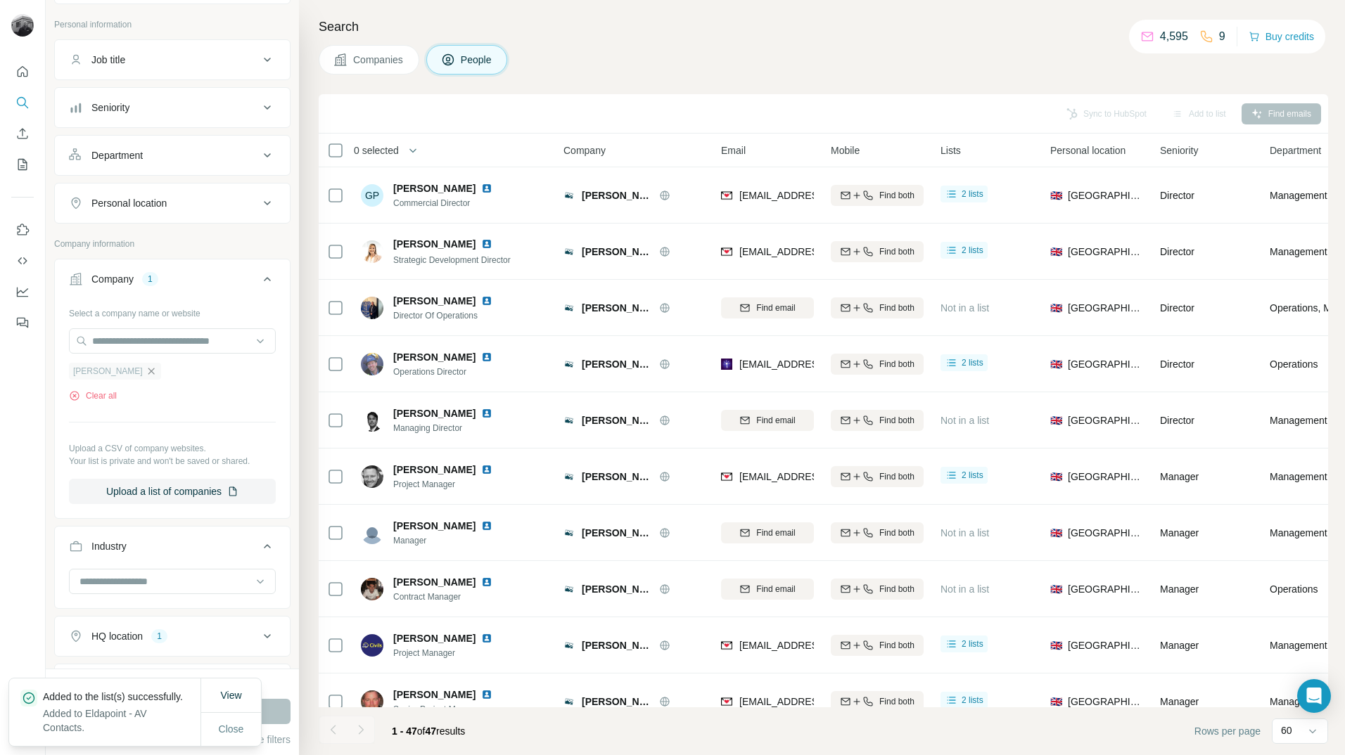
click at [146, 376] on icon "button" at bounding box center [151, 371] width 11 height 11
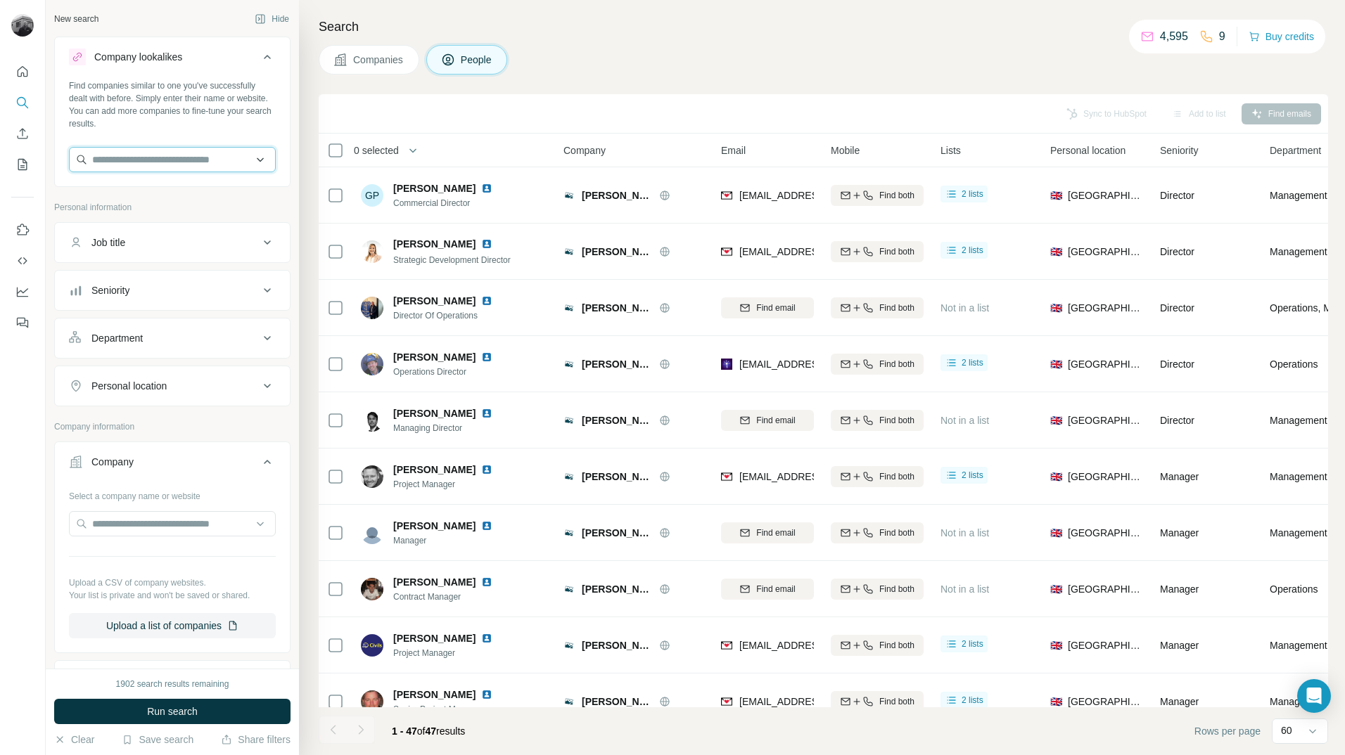
click at [159, 160] on input "text" at bounding box center [172, 159] width 207 height 25
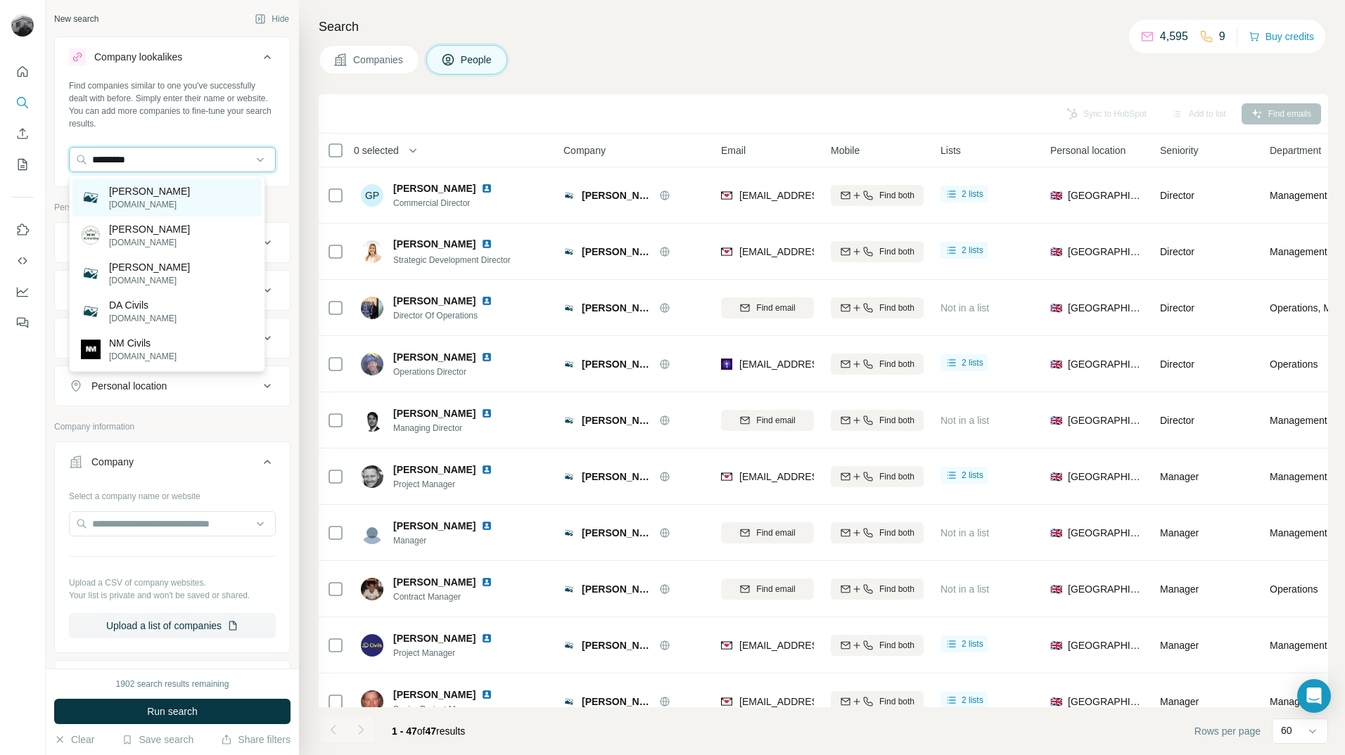
type input "*********"
click at [117, 193] on p "[PERSON_NAME]" at bounding box center [149, 191] width 81 height 14
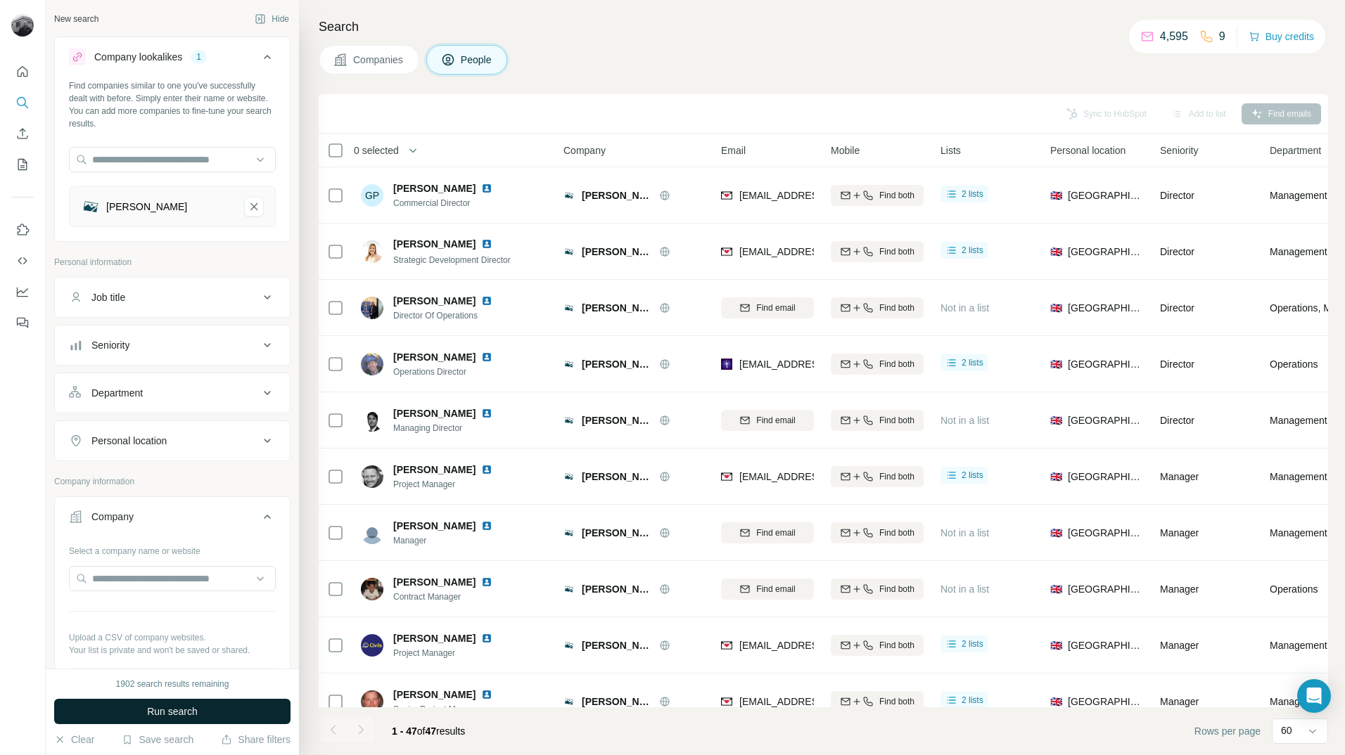
click at [168, 717] on span "Run search" at bounding box center [172, 712] width 51 height 14
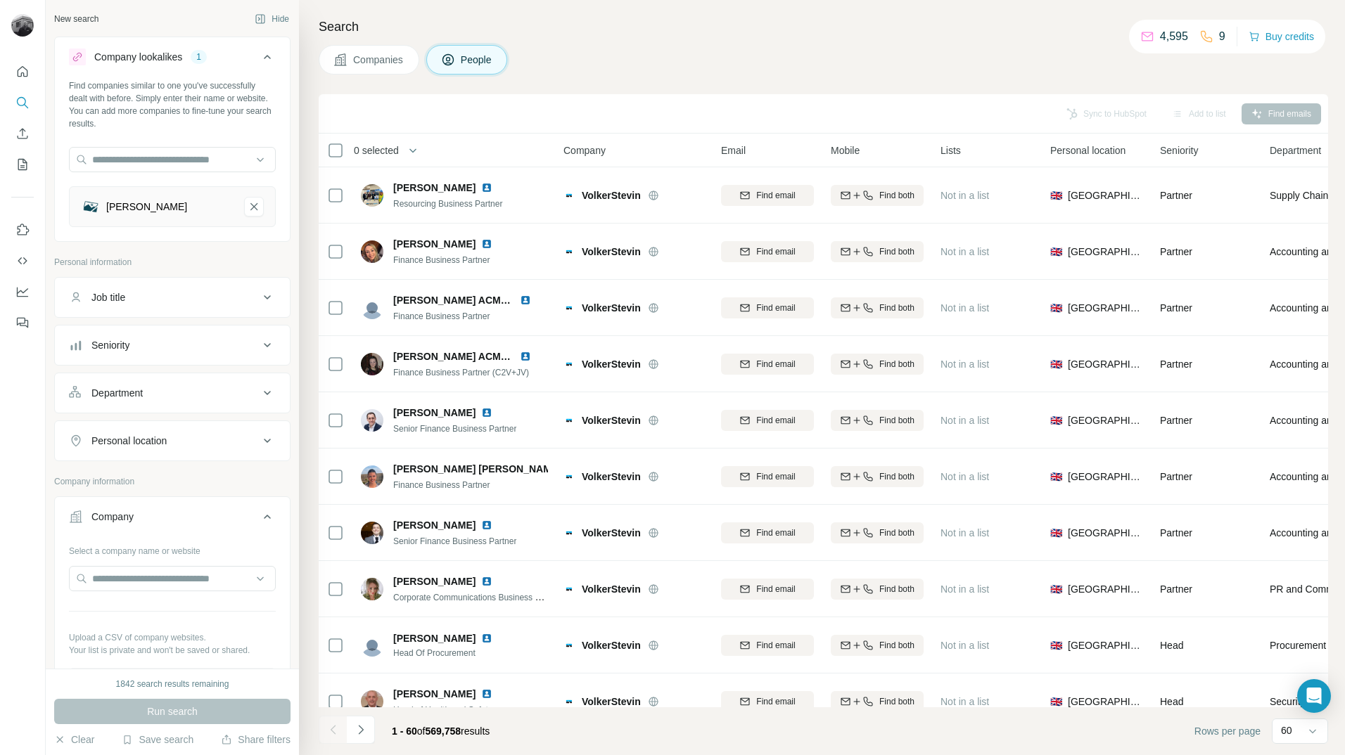
click at [390, 63] on span "Companies" at bounding box center [378, 60] width 51 height 14
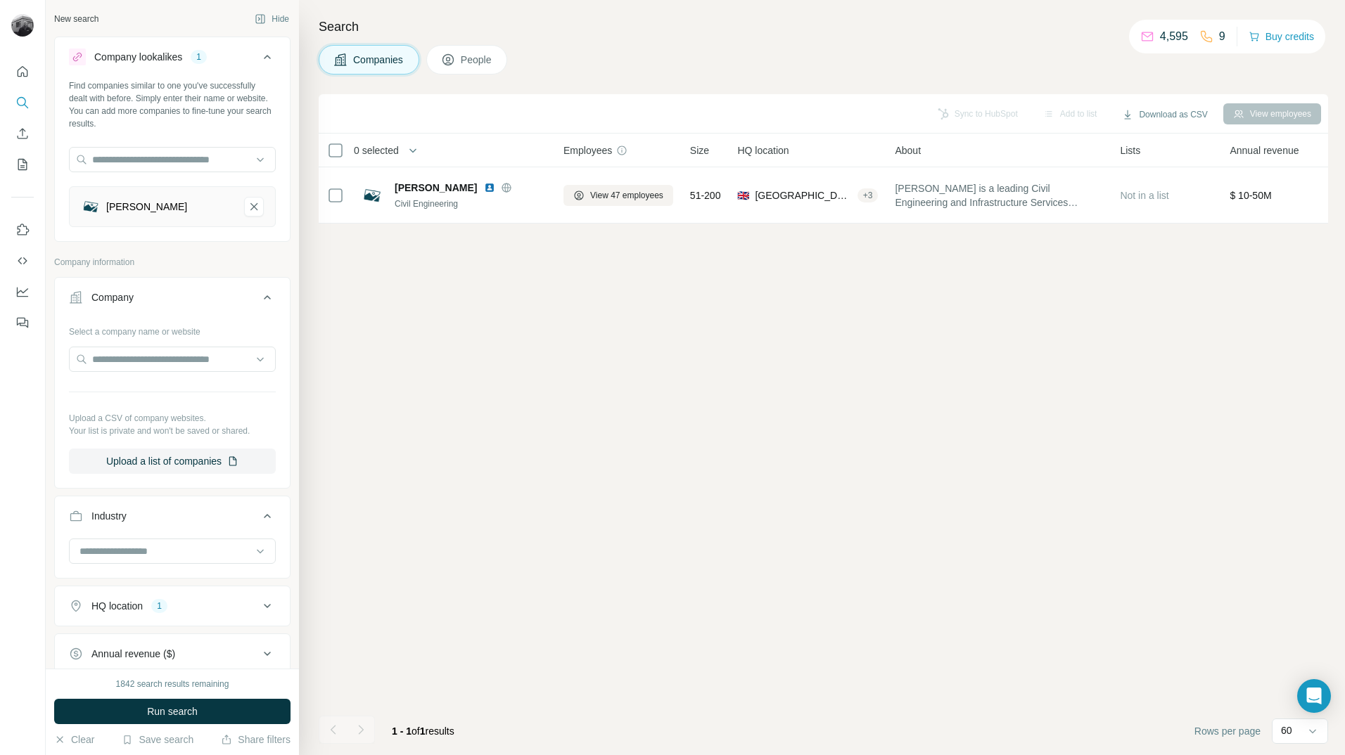
click at [263, 301] on icon at bounding box center [267, 297] width 17 height 17
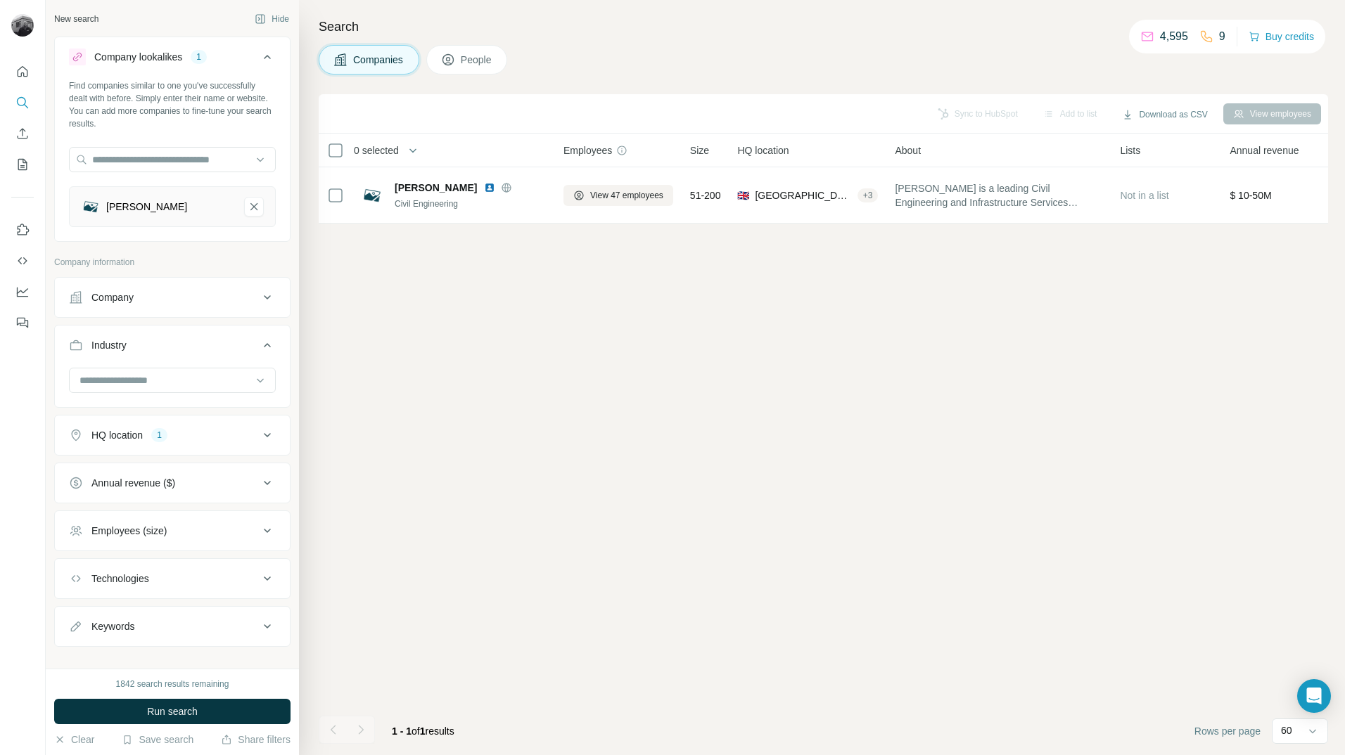
click at [260, 347] on icon at bounding box center [267, 345] width 17 height 17
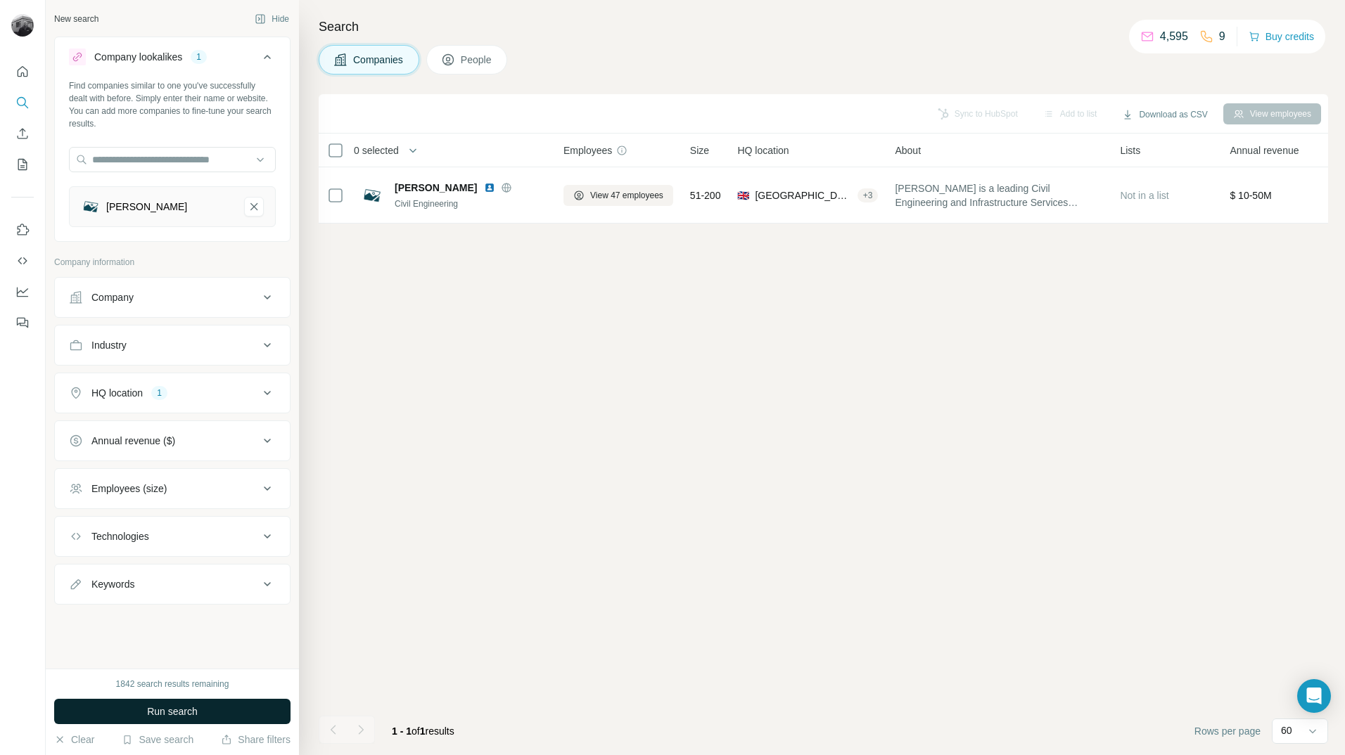
click at [174, 712] on span "Run search" at bounding box center [172, 712] width 51 height 14
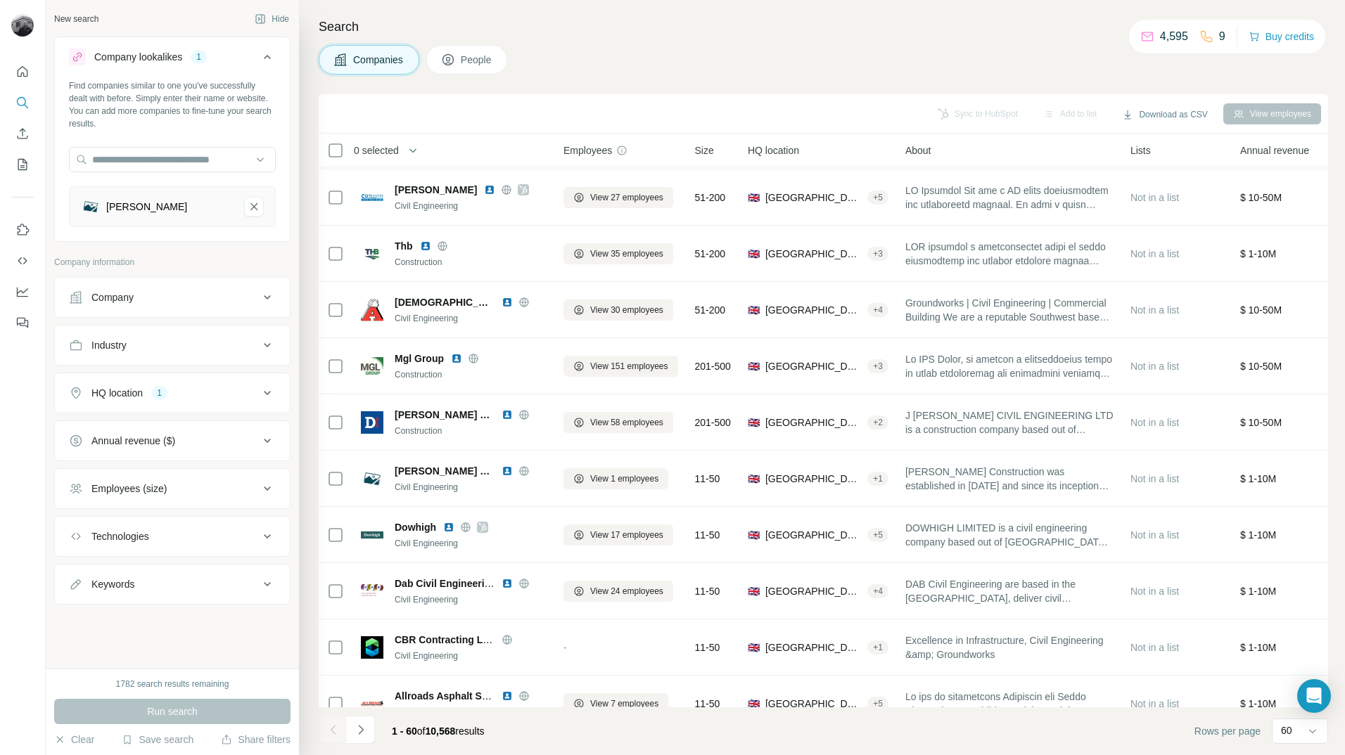
scroll to position [985, 0]
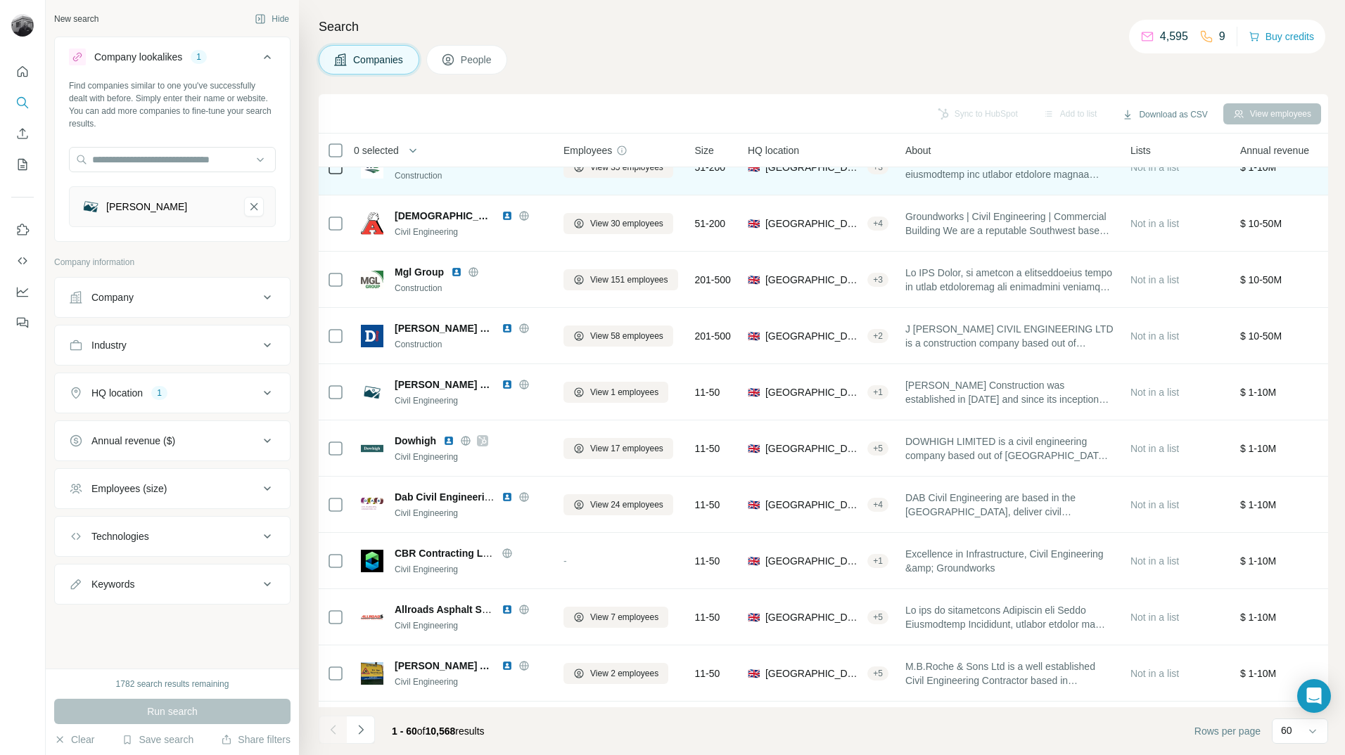
click at [466, 63] on span "People" at bounding box center [477, 60] width 32 height 14
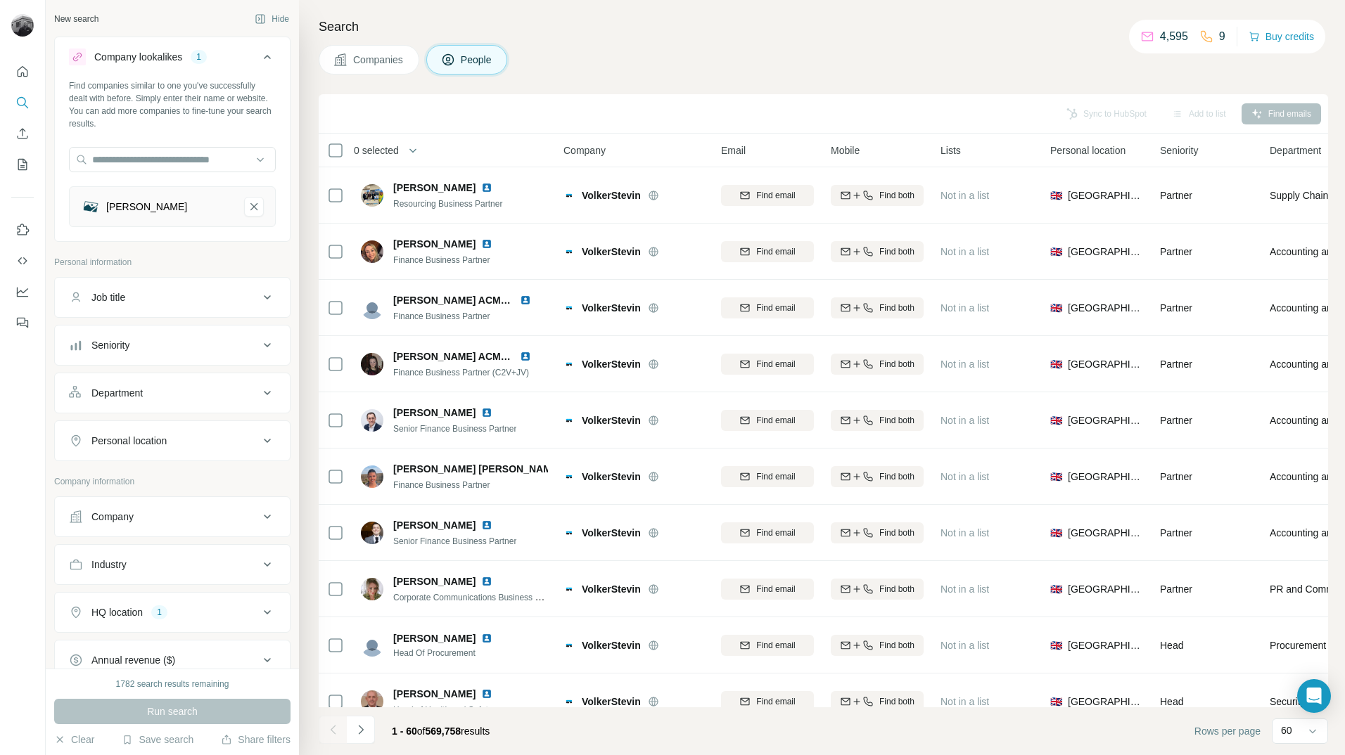
click at [236, 306] on button "Job title" at bounding box center [172, 298] width 235 height 34
click at [246, 297] on div "Job title" at bounding box center [164, 298] width 190 height 14
click at [246, 344] on div "Seniority" at bounding box center [164, 345] width 190 height 14
click at [116, 433] on span "Director" at bounding box center [106, 433] width 40 height 14
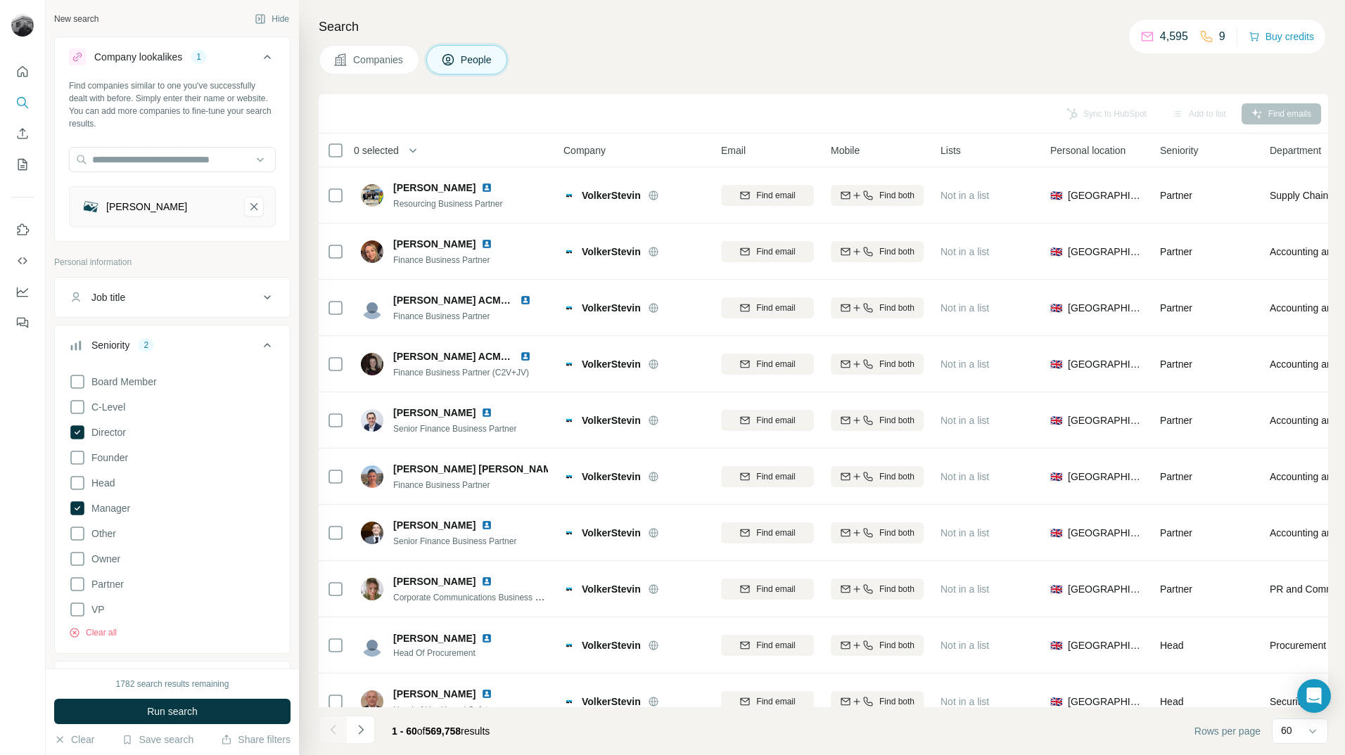
click at [259, 346] on icon at bounding box center [267, 345] width 17 height 17
click at [224, 396] on div "Department" at bounding box center [164, 393] width 190 height 14
click at [210, 430] on input at bounding box center [165, 428] width 174 height 15
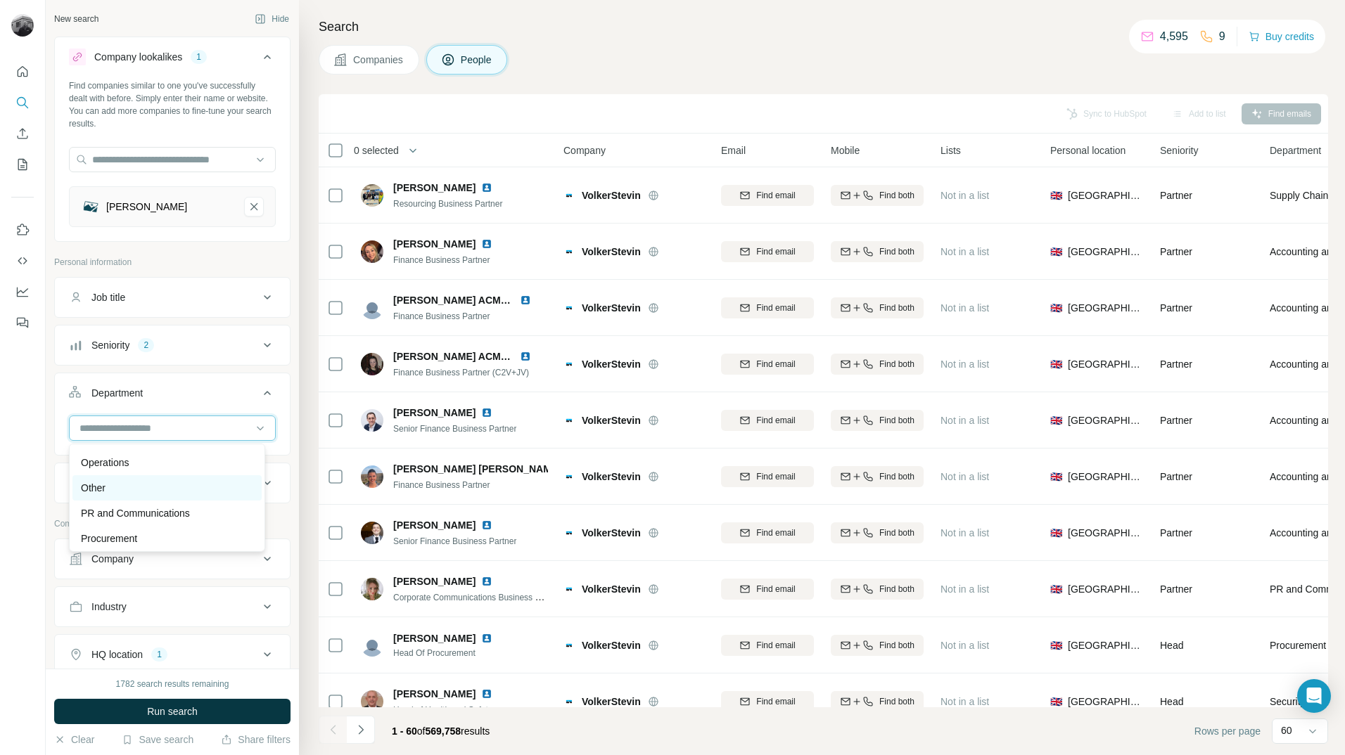
scroll to position [422, 0]
click at [114, 472] on p "Procurement" at bounding box center [109, 468] width 56 height 14
click at [228, 435] on input at bounding box center [165, 428] width 174 height 15
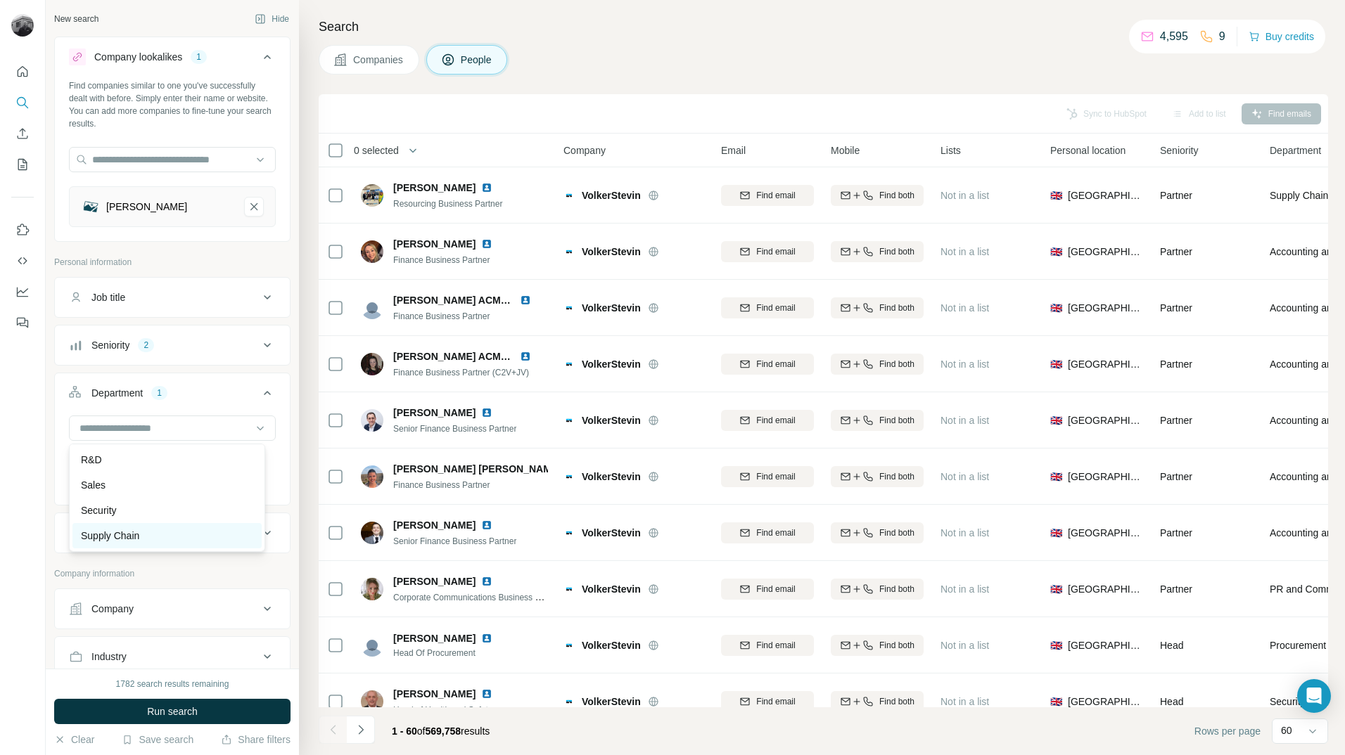
click at [146, 532] on div "Supply Chain" at bounding box center [167, 536] width 172 height 14
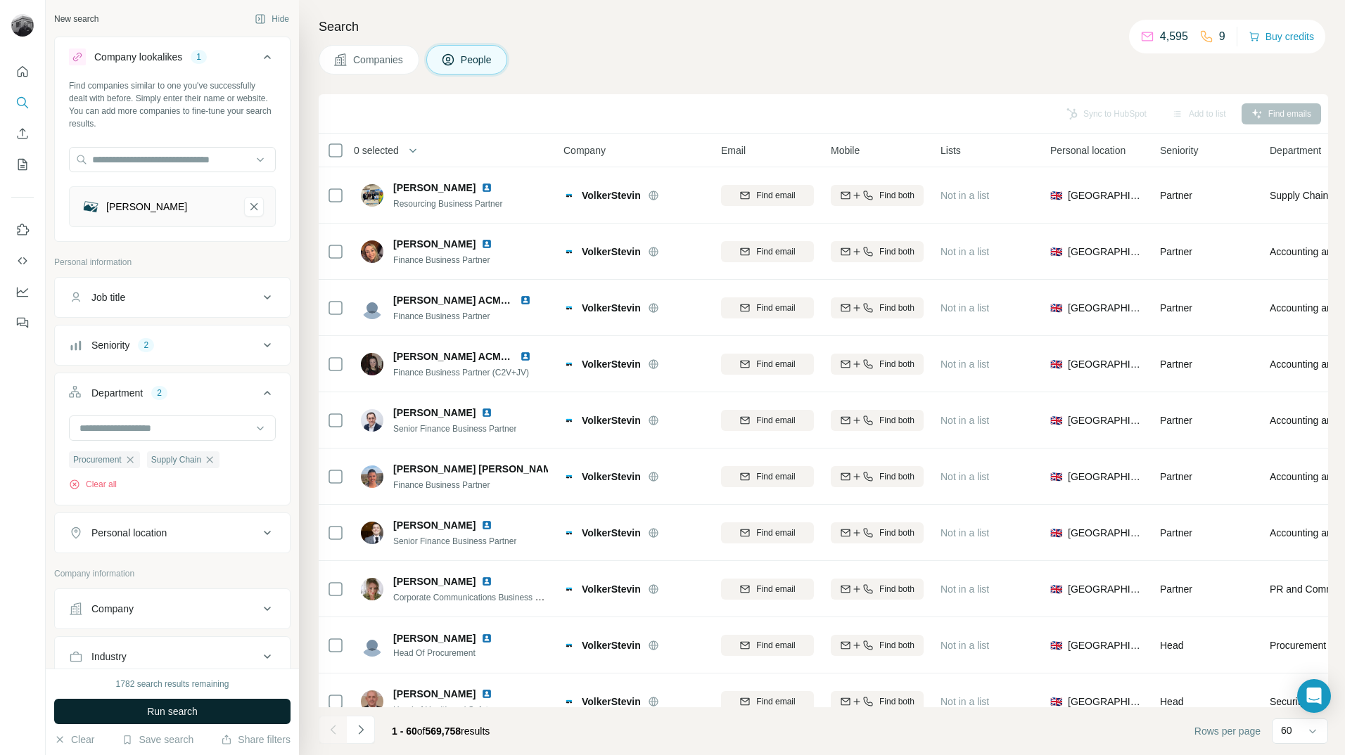
click at [171, 708] on span "Run search" at bounding box center [172, 712] width 51 height 14
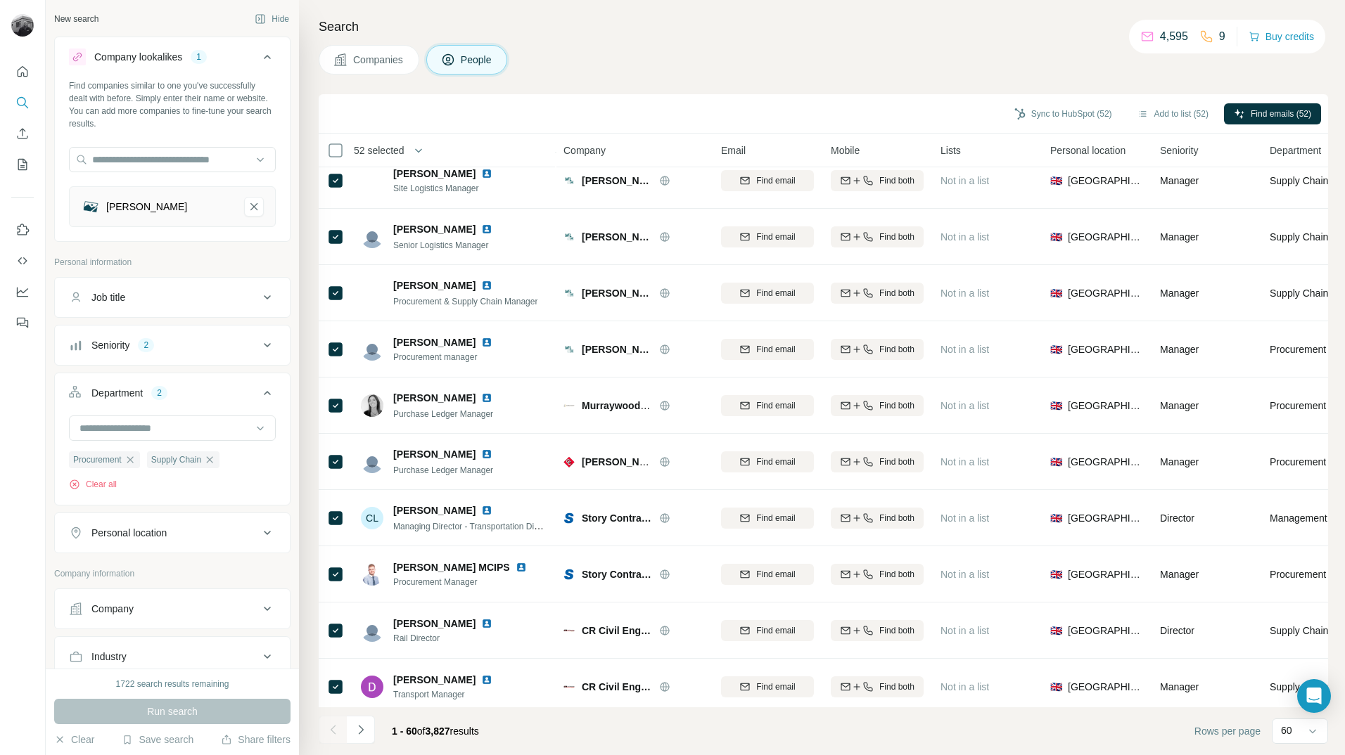
scroll to position [2843, 0]
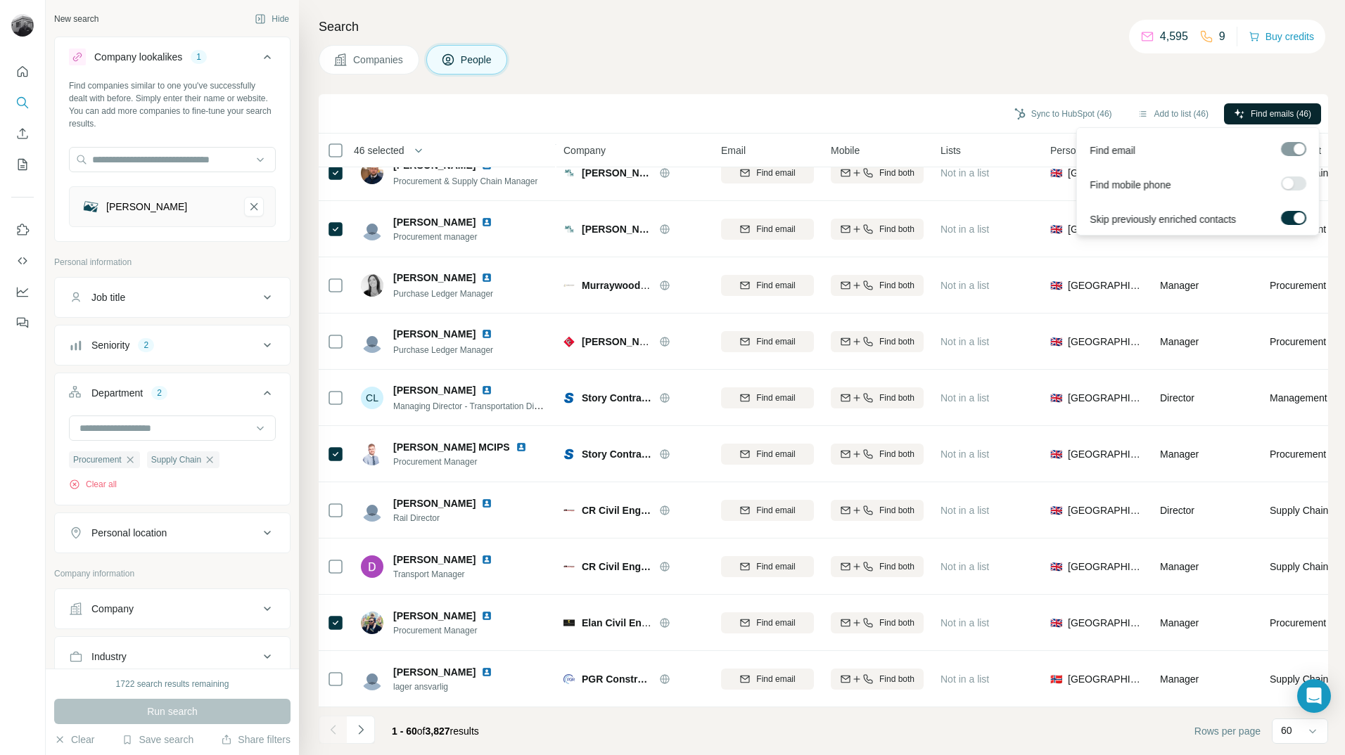
click at [1254, 110] on span "Find emails (46)" at bounding box center [1281, 114] width 60 height 13
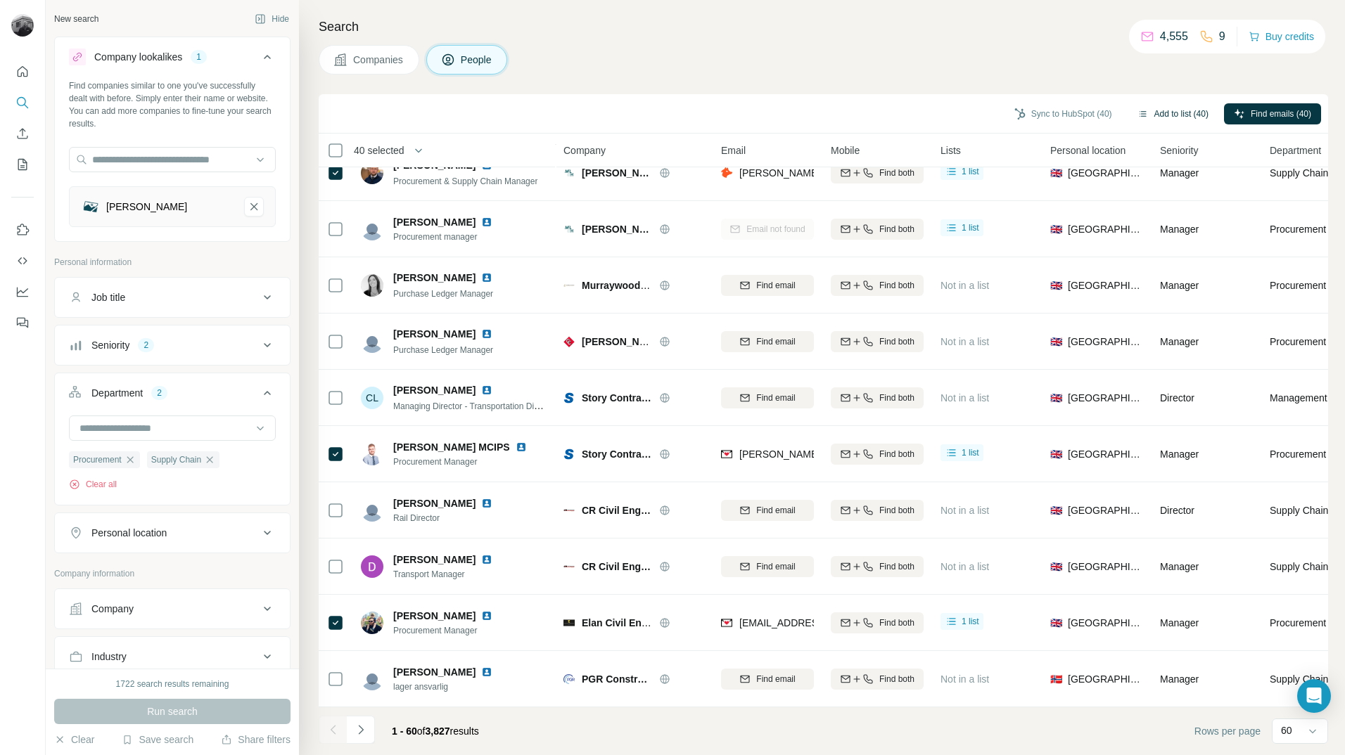
click at [1190, 117] on button "Add to list (40)" at bounding box center [1173, 113] width 91 height 21
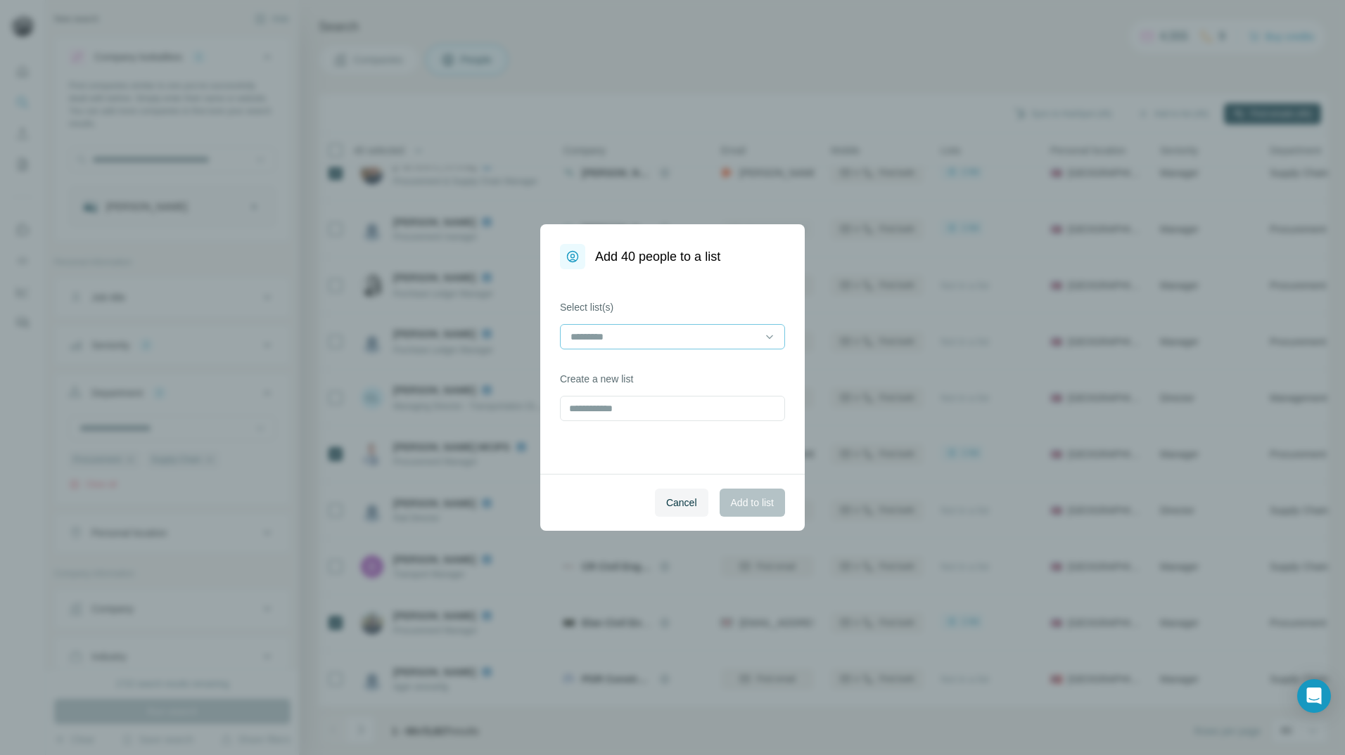
click at [680, 338] on input at bounding box center [664, 336] width 190 height 15
click at [670, 367] on p "Eldapoint - AV Contacts" at bounding box center [623, 369] width 103 height 14
click at [762, 509] on span "Add to list" at bounding box center [752, 503] width 43 height 14
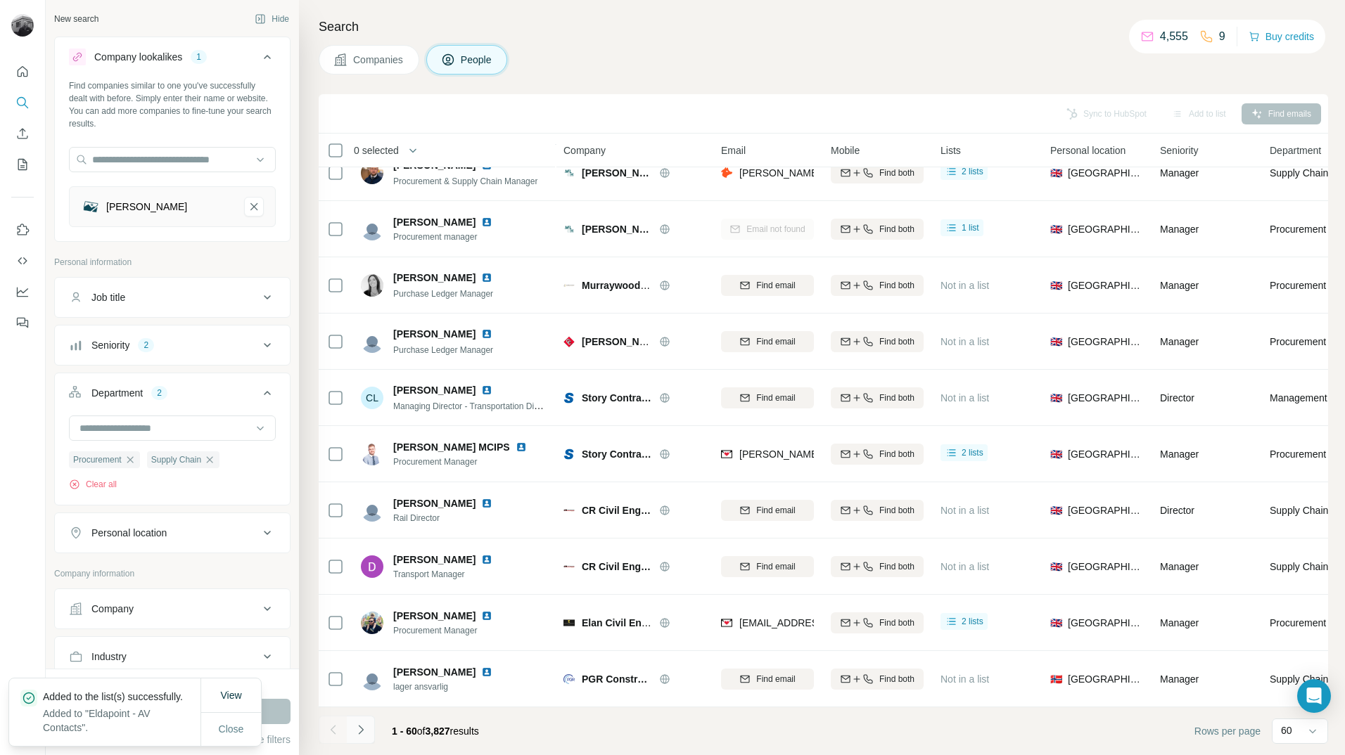
click at [370, 733] on button "Navigate to next page" at bounding box center [361, 730] width 28 height 28
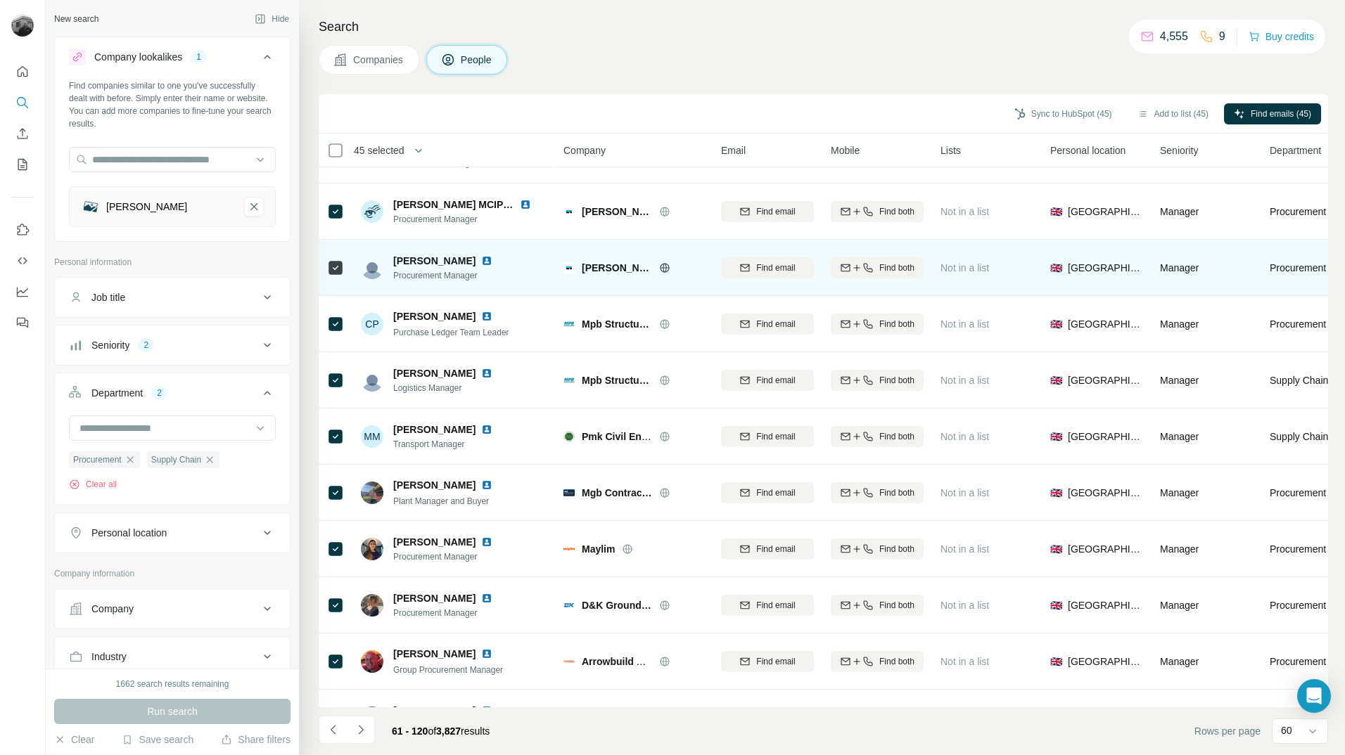
scroll to position [2532, 0]
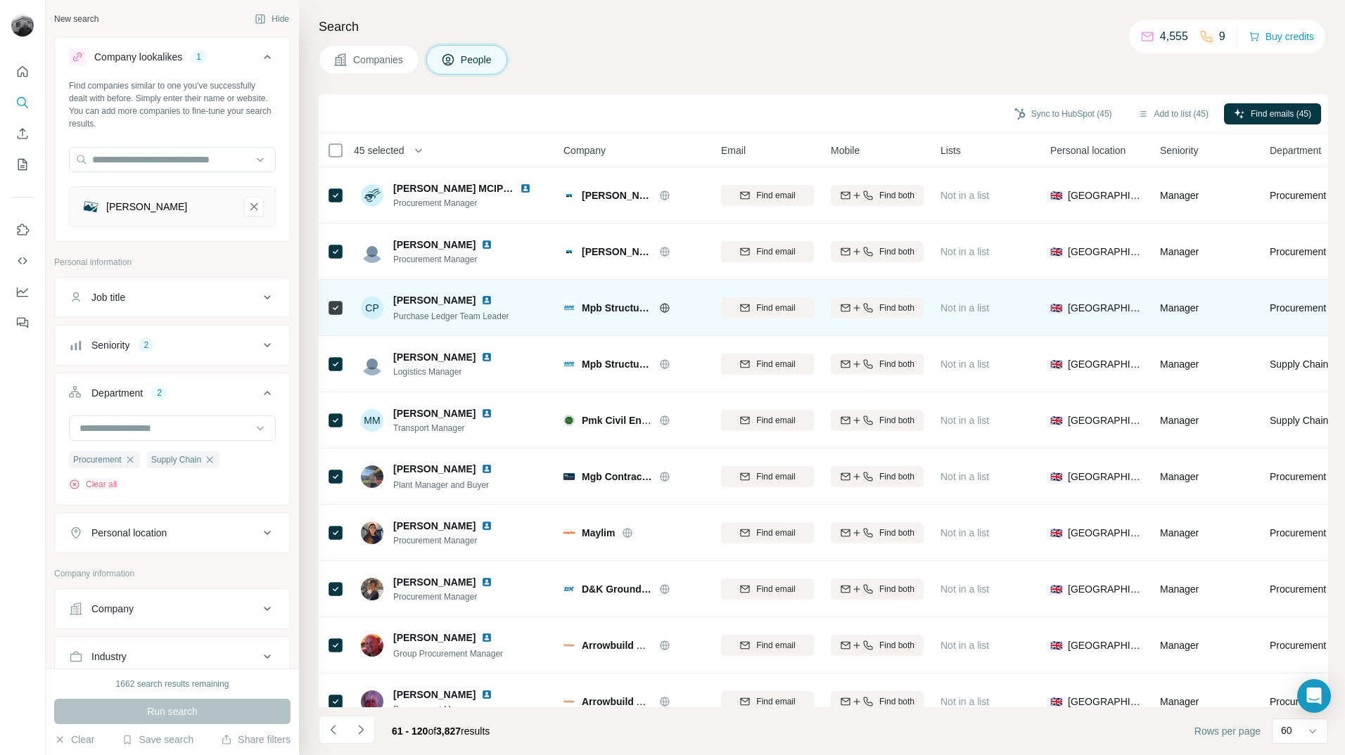
click at [343, 309] on icon at bounding box center [335, 308] width 17 height 17
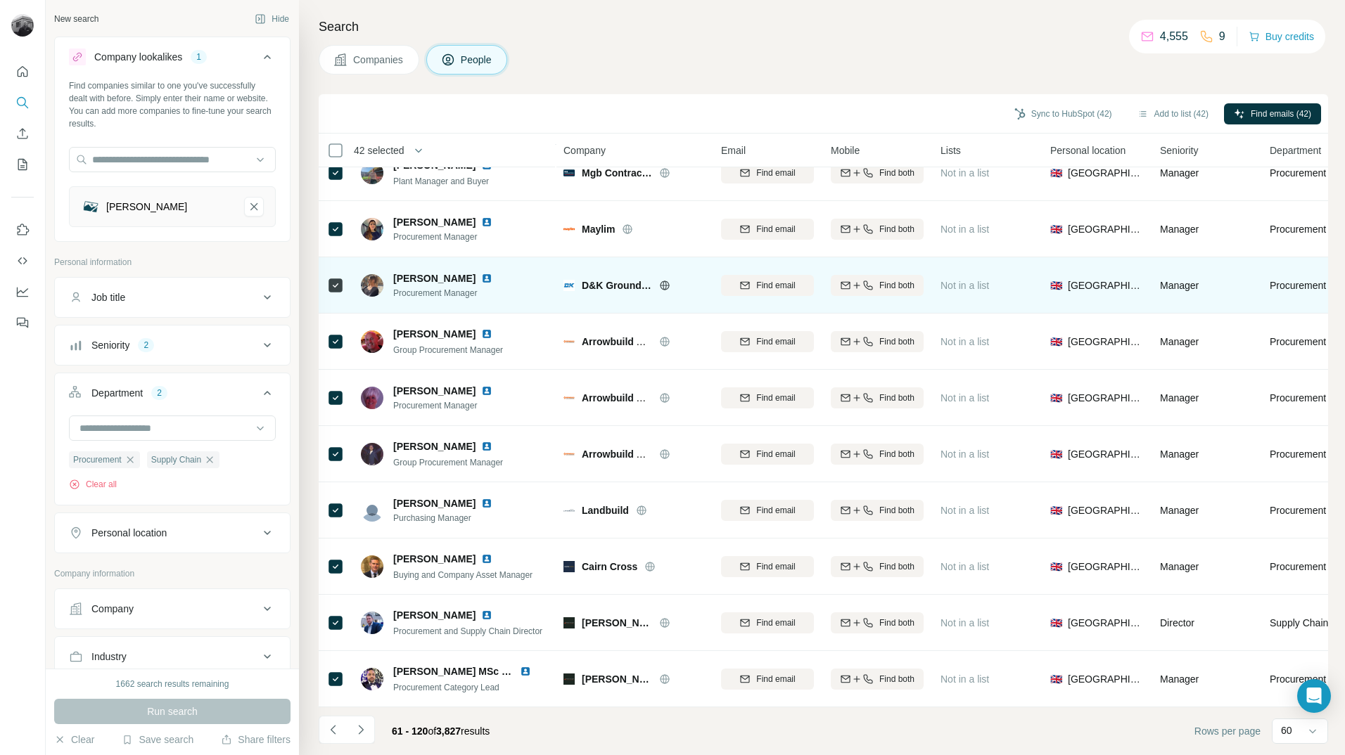
scroll to position [2843, 0]
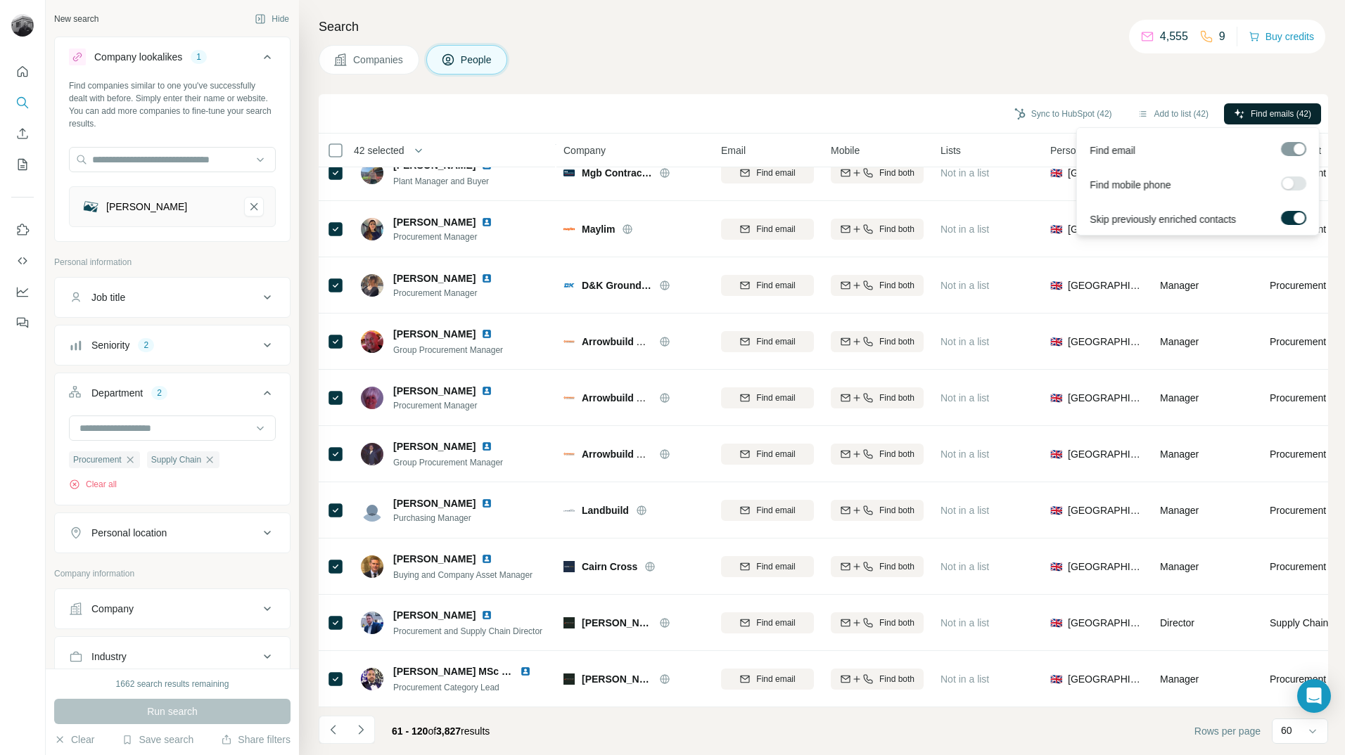
click at [1254, 115] on span "Find emails (42)" at bounding box center [1281, 114] width 60 height 13
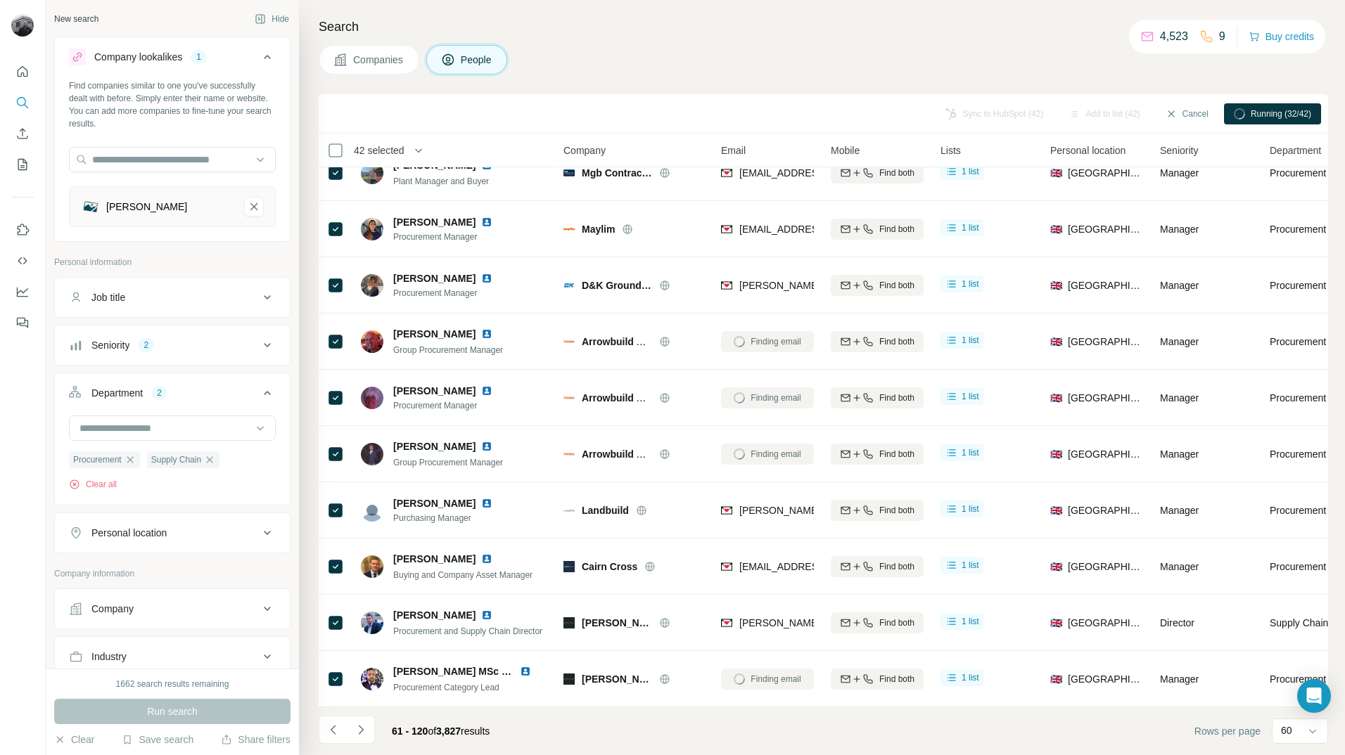
scroll to position [506, 0]
